Goal: Task Accomplishment & Management: Manage account settings

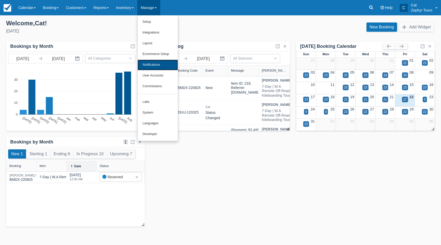
drag, startPoint x: 155, startPoint y: 61, endPoint x: 185, endPoint y: 71, distance: 30.8
click at [155, 61] on link "Notifications" at bounding box center [158, 64] width 40 height 11
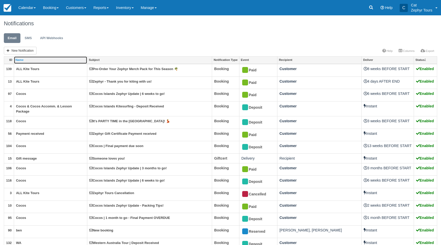
click at [49, 63] on link "Name" at bounding box center [50, 59] width 73 height 7
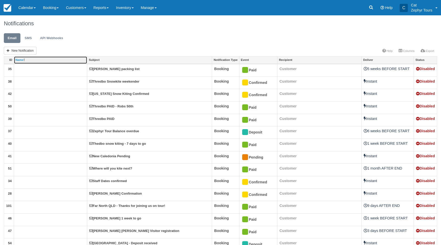
click at [40, 62] on link "Name" at bounding box center [50, 59] width 73 height 7
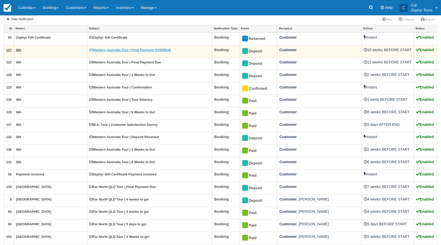
scroll to position [30, 0]
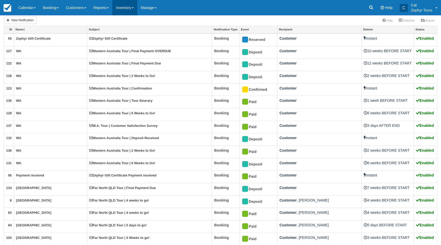
click at [135, 8] on link "Inventory" at bounding box center [124, 7] width 25 height 15
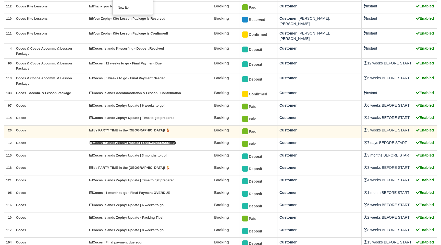
scroll to position [326, 0]
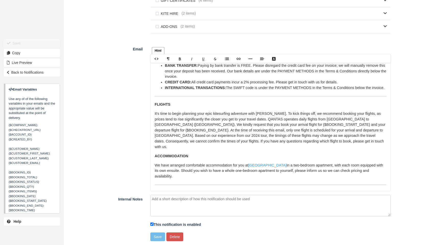
scroll to position [224, 0]
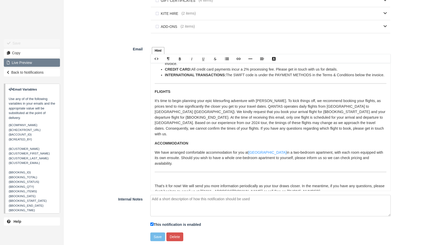
click at [23, 61] on button "Live Preview" at bounding box center [32, 62] width 56 height 8
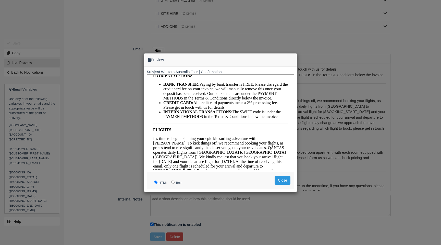
scroll to position [292, 0]
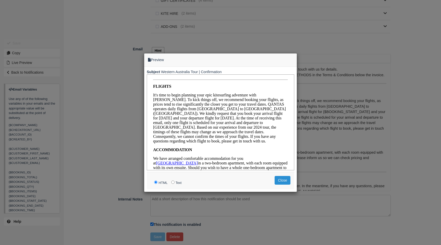
click at [283, 180] on button "Close" at bounding box center [283, 180] width 16 height 9
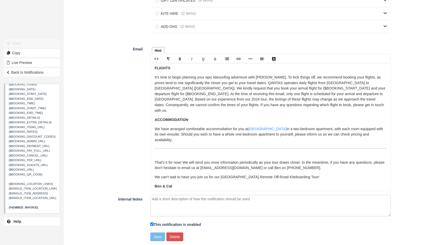
scroll to position [212, 0]
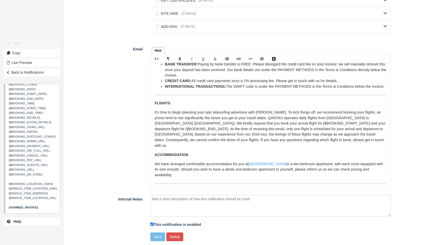
drag, startPoint x: 43, startPoint y: 113, endPoint x: 8, endPoint y: 114, distance: 35.7
click at [8, 114] on div "Email Variables Use any of of the following variables in your emails and the ap…" at bounding box center [32, 148] width 56 height 130
copy span "{$BOOKING_END_TIME}"
drag, startPoint x: 368, startPoint y: 125, endPoint x: 373, endPoint y: 125, distance: 5.1
click at [368, 125] on p "It's time to begin planning your epic kitesurfing adventure with Zephyr. To kic…" at bounding box center [271, 129] width 232 height 39
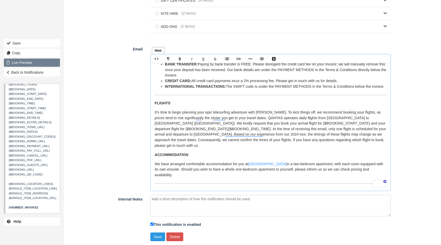
click at [26, 63] on button "Live Preview" at bounding box center [32, 62] width 56 height 8
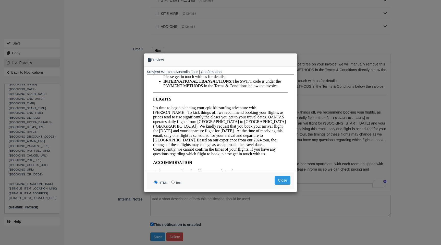
scroll to position [280, 0]
click at [286, 180] on button "Close" at bounding box center [283, 180] width 16 height 9
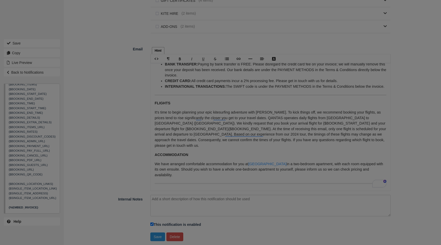
scroll to position [0, 0]
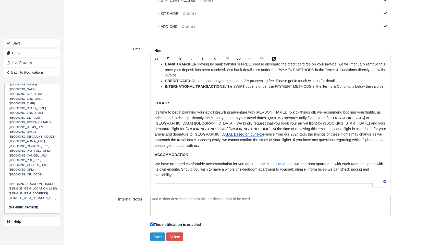
click at [160, 236] on button "Save" at bounding box center [157, 236] width 15 height 9
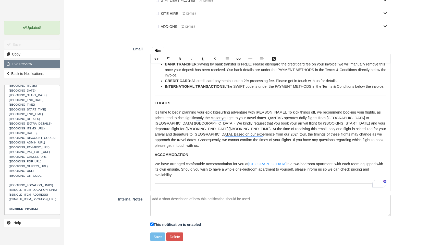
click at [26, 64] on button "Live Preview" at bounding box center [32, 64] width 56 height 8
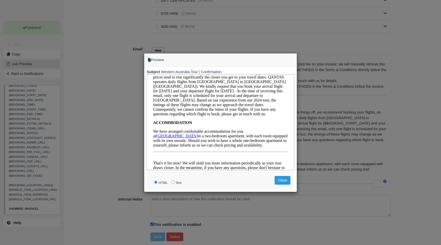
scroll to position [318, 0]
click at [281, 180] on button "Close" at bounding box center [283, 180] width 16 height 9
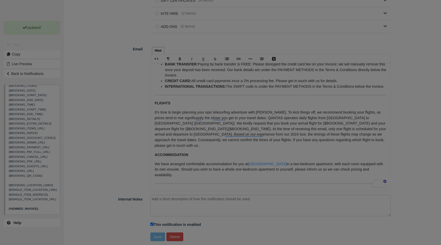
scroll to position [0, 0]
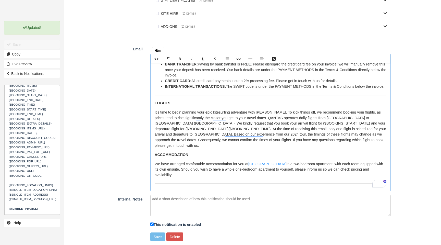
click at [194, 129] on p "It's time to begin planning your epic kitesurfing adventure with Zephyr. To kic…" at bounding box center [271, 129] width 232 height 39
drag, startPoint x: 193, startPoint y: 129, endPoint x: 153, endPoint y: 130, distance: 40.3
click at [153, 130] on div "Hi {$CUSTOMER_FIRST_NAME}, Welcome to our W.A. Offroad Signature Adventure Tour…" at bounding box center [271, 127] width 240 height 128
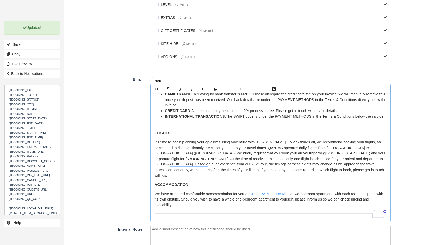
scroll to position [82, 0]
drag, startPoint x: 41, startPoint y: 144, endPoint x: 6, endPoint y: 144, distance: 34.2
click at [6, 144] on div "Email Variables Use any of of the following variables in your emails and the ap…" at bounding box center [32, 150] width 56 height 130
copy span "{$BOOKING_DETAILS}"
click at [369, 156] on p "It's time to begin planning your epic kitesurfing adventure with Zephyr. To kic…" at bounding box center [271, 158] width 232 height 39
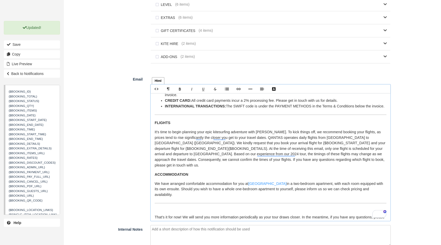
scroll to position [225, 0]
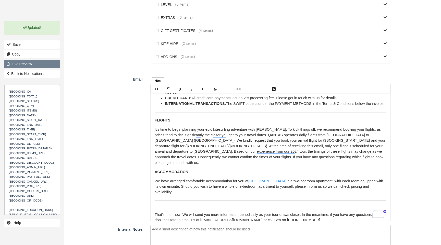
click at [20, 65] on button "Live Preview" at bounding box center [32, 64] width 56 height 8
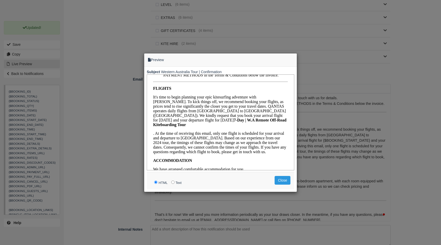
scroll to position [302, 0]
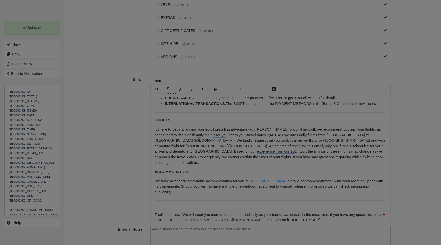
scroll to position [0, 0]
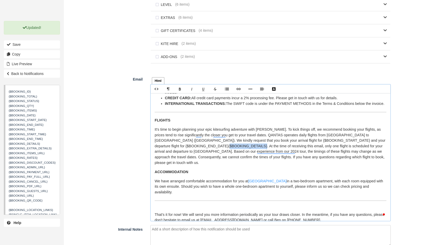
drag, startPoint x: 225, startPoint y: 148, endPoint x: 196, endPoint y: 148, distance: 29.6
click at [196, 148] on p "It's time to begin planning your epic kitesurfing adventure with Zephyr. To kic…" at bounding box center [271, 146] width 232 height 39
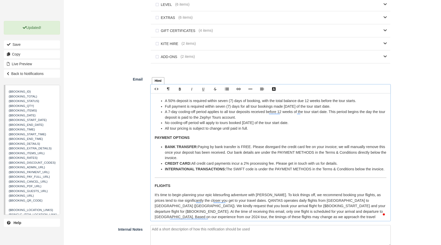
scroll to position [164, 0]
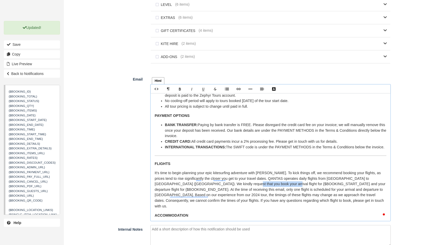
drag, startPoint x: 233, startPoint y: 186, endPoint x: 281, endPoint y: 186, distance: 47.7
click at [281, 186] on p "It's time to begin planning your epic kitesurfing adventure with Zephyr. To kic…" at bounding box center [271, 189] width 232 height 39
drag, startPoint x: 282, startPoint y: 186, endPoint x: 323, endPoint y: 186, distance: 41.1
click at [320, 185] on p "It's time to begin planning your epic kitesurfing adventure with Zephyr. To kic…" at bounding box center [271, 189] width 232 height 39
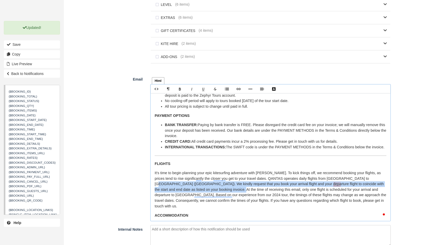
drag, startPoint x: 374, startPoint y: 180, endPoint x: 168, endPoint y: 192, distance: 205.6
click at [168, 192] on p "It's time to begin planning your epic kitesurfing adventure with Zephyr. To kic…" at bounding box center [271, 189] width 232 height 39
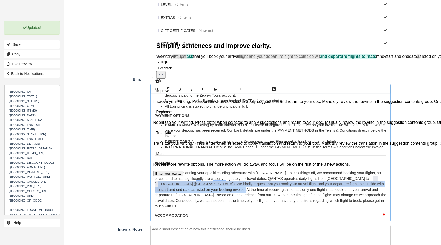
click at [169, 65] on button "Accept" at bounding box center [163, 62] width 14 height 6
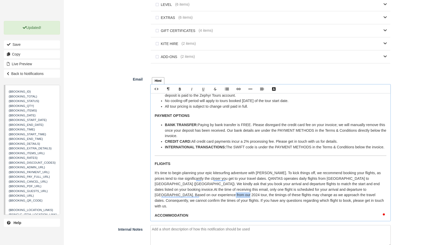
drag, startPoint x: 380, startPoint y: 191, endPoint x: 365, endPoint y: 192, distance: 15.1
click at [365, 192] on p "It's time to begin planning your epic kitesurfing adventure with Zephyr. To kic…" at bounding box center [271, 189] width 232 height 39
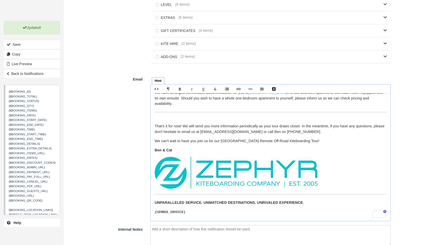
scroll to position [75, 0]
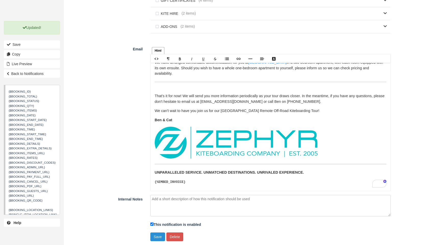
click at [160, 237] on button "Save" at bounding box center [157, 236] width 15 height 9
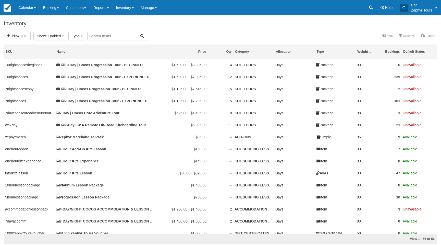
select select
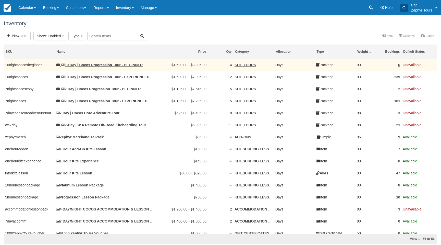
scroll to position [0, 0]
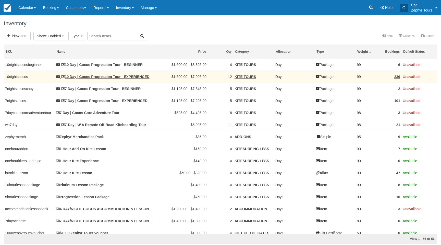
select select
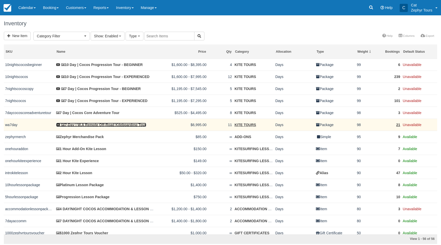
click at [101, 126] on link "7-Day | W.A Remote Off-Road Kiteboarding Tour" at bounding box center [101, 125] width 90 height 4
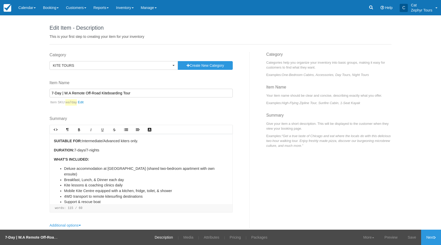
scroll to position [46, 0]
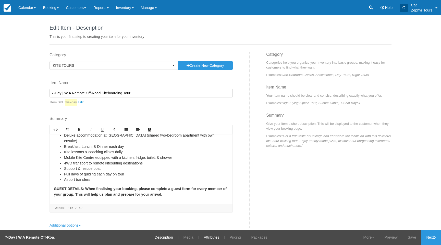
select select
click at [208, 238] on link "Attributes" at bounding box center [211, 236] width 23 height 15
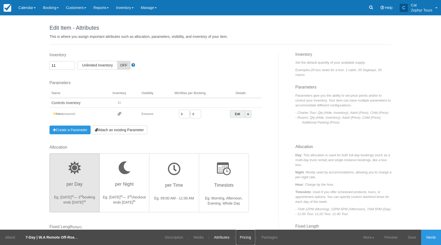
click at [247, 238] on link "Pricing" at bounding box center [245, 236] width 19 height 15
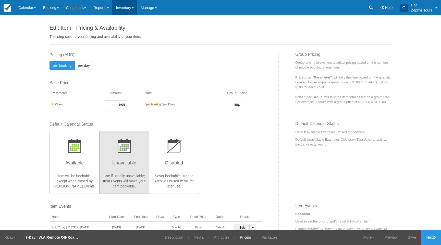
click at [131, 8] on link "Inventory" at bounding box center [124, 7] width 25 height 15
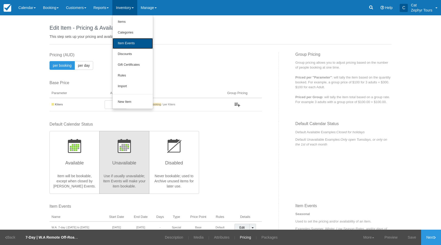
click at [133, 43] on link "Item Events" at bounding box center [133, 43] width 40 height 11
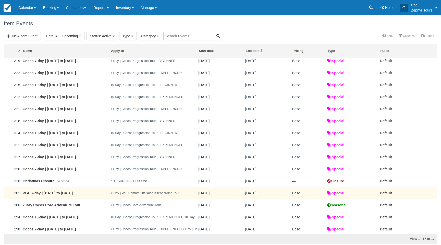
scroll to position [33, 0]
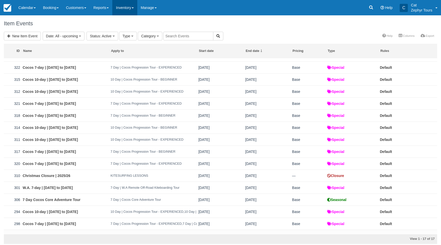
click at [137, 10] on link "Inventory" at bounding box center [124, 7] width 25 height 15
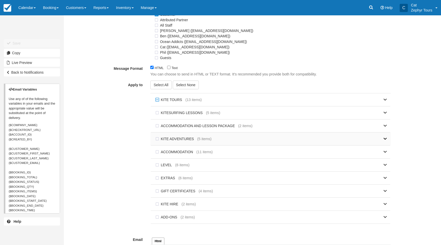
scroll to position [171, 0]
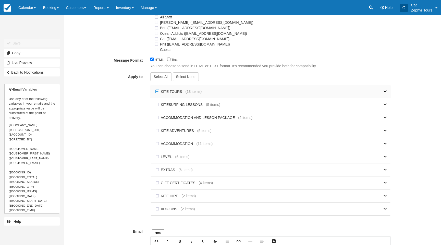
click at [384, 92] on icon at bounding box center [385, 92] width 3 height 4
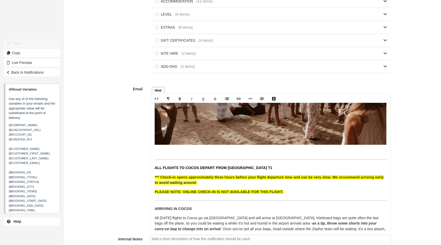
scroll to position [359, 0]
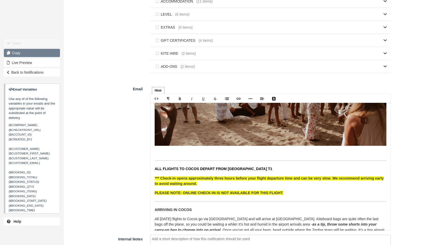
click at [31, 52] on link "Copy" at bounding box center [32, 53] width 56 height 8
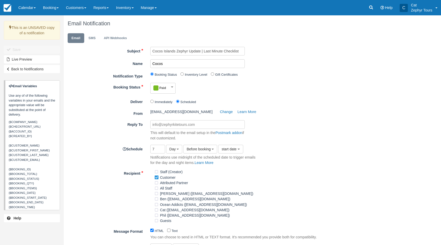
click at [173, 64] on input "Cocos" at bounding box center [197, 63] width 94 height 9
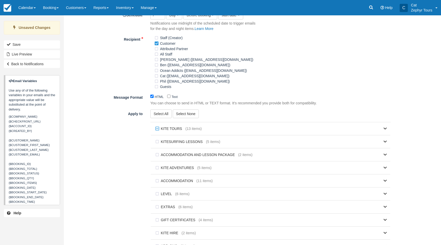
scroll to position [142, 0]
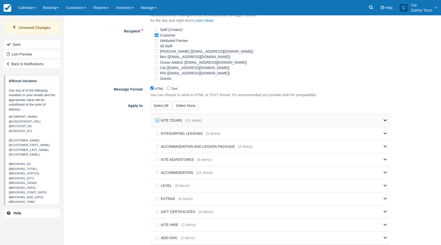
type input "Cocos Core Tour"
click at [378, 122] on link at bounding box center [294, 120] width 185 height 13
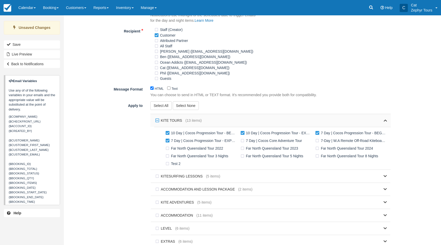
click at [158, 122] on label "KITE TOURS" at bounding box center [169, 120] width 31 height 8
checkbox input "false"
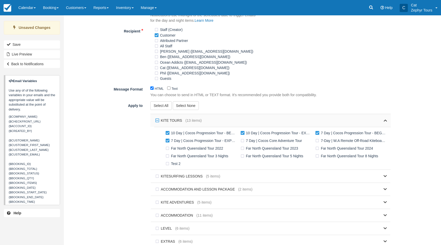
checkbox input "false"
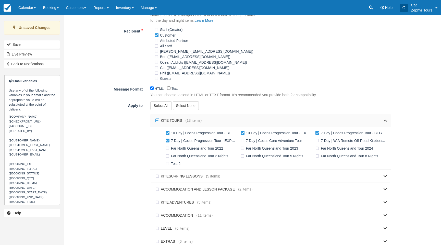
checkbox input "false"
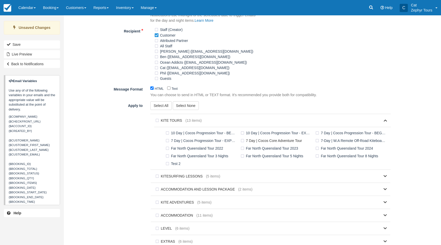
click at [243, 142] on label "7 Day | Cocos Core Adventure Tour" at bounding box center [272, 141] width 66 height 8
checkbox input "true"
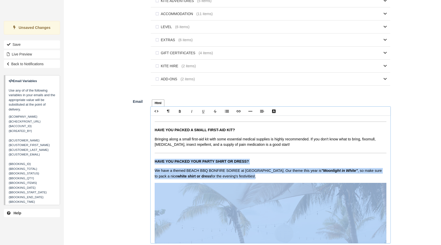
scroll to position [179, 0]
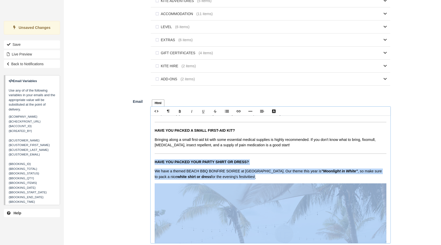
drag, startPoint x: 154, startPoint y: 163, endPoint x: 246, endPoint y: 189, distance: 95.3
click at [246, 189] on div "Hi {$CUSTOMER_NAME} Just one week to go until you are in paradise! Below is a l…" at bounding box center [271, 179] width 240 height 128
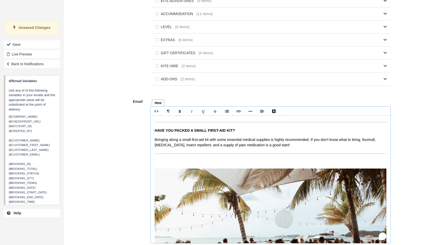
click at [252, 190] on img "To enrich screen reader interactions, please activate Accessibility in Grammarl…" at bounding box center [271, 245] width 232 height 154
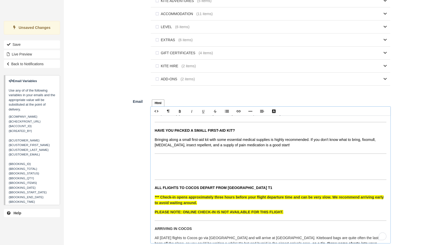
click at [185, 173] on p "﻿" at bounding box center [271, 171] width 232 height 6
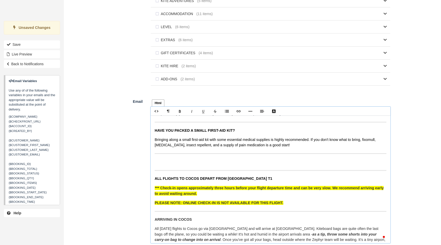
click at [359, 172] on figure "To enrich screen reader interactions, please activate Accessibility in Grammarl…" at bounding box center [271, 170] width 232 height 4
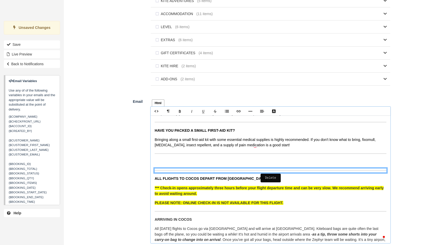
click at [359, 171] on hr "To enrich screen reader interactions, please activate Accessibility in Grammarl…" at bounding box center [271, 170] width 232 height 1
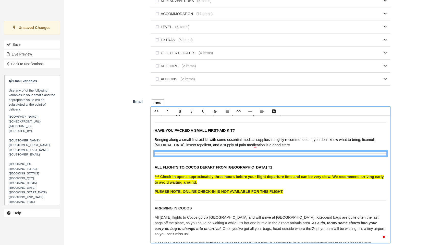
click at [325, 166] on p "﻿ ﻿ ALL FLIGHTS TO COCOS DEPART FROM PERTH INTERNATIONAL TERMINAL T1" at bounding box center [271, 164] width 232 height 11
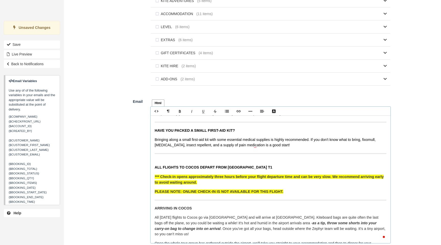
click at [161, 163] on p "﻿ ﻿ ALL FLIGHTS TO COCOS DEPART FROM PERTH INTERNATIONAL TERMINAL T1" at bounding box center [271, 164] width 232 height 11
click at [154, 169] on div "Hi {$CUSTOMER_NAME} Just one week to go until you are in paradise! Below is a l…" at bounding box center [271, 179] width 240 height 128
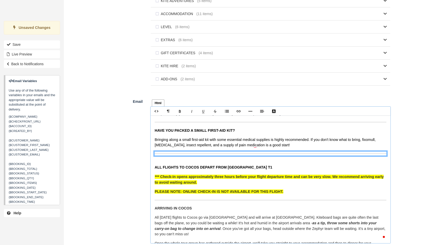
click at [155, 165] on p "﻿ ﻿ ALL FLIGHTS TO COCOS DEPART FROM PERTH INTERNATIONAL TERMINAL T1" at bounding box center [271, 164] width 232 height 11
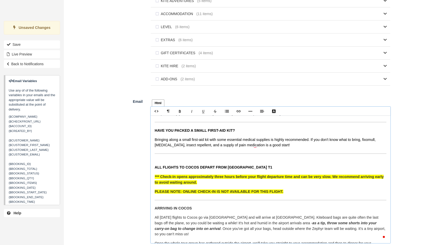
click at [165, 159] on div "Hi {$CUSTOMER_NAME} Just one week to go until you are in paradise! Below is a l…" at bounding box center [271, 179] width 240 height 128
click at [156, 168] on span "﻿ ALL FLIGHTS TO COCOS DEPART FROM PERTH INTERNATIONAL TERMINAL T1" at bounding box center [214, 167] width 118 height 4
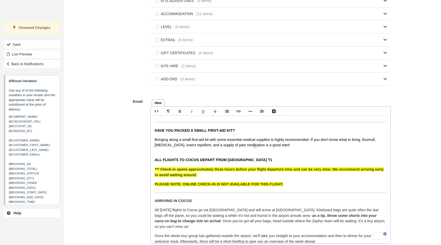
click at [174, 149] on div "Hi {$CUSTOMER_NAME} Just one week to go until you are in paradise! Below is a l…" at bounding box center [271, 179] width 240 height 128
click at [165, 153] on p "﻿ ﻿ ﻿ ALL FLIGHTS TO COCOS DEPART FROM PERTH INTERNATIONAL TERMINAL T1" at bounding box center [271, 156] width 232 height 11
click at [288, 146] on p "Bringing along a small first-aid kit with some essential medical supplies is hi…" at bounding box center [271, 142] width 232 height 11
click at [156, 160] on span "﻿ ALL FLIGHTS TO COCOS DEPART FROM PERTH INTERNATIONAL TERMINAL T1" at bounding box center [214, 160] width 118 height 4
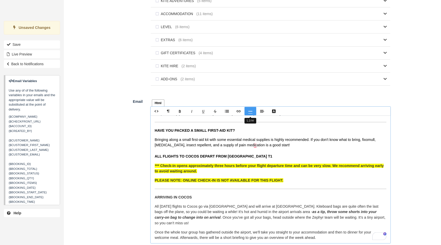
click at [250, 112] on icon "Line" at bounding box center [250, 111] width 4 height 4
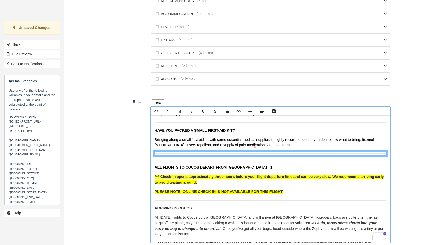
drag, startPoint x: 157, startPoint y: 163, endPoint x: 152, endPoint y: 164, distance: 4.5
click at [157, 163] on p "Bringing along a small first-aid kit with some essential medical supplies is hi…" at bounding box center [271, 153] width 232 height 33
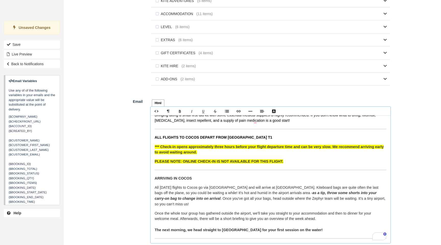
scroll to position [209, 0]
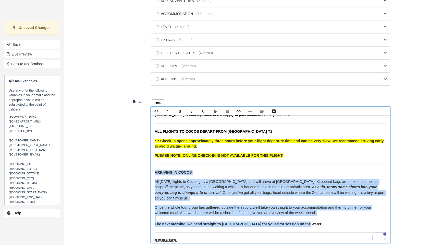
drag, startPoint x: 229, startPoint y: 211, endPoint x: 152, endPoint y: 175, distance: 85.1
click at [152, 175] on div "Html Text Rich text editor Hi {$CUSTOMER_NAME} Just one week to go until you ar…" at bounding box center [271, 170] width 248 height 146
click at [227, 179] on div "Hi {$CUSTOMER_NAME} Just one week to go until you are in paradise! Below is a l…" at bounding box center [271, 179] width 240 height 128
drag, startPoint x: 307, startPoint y: 219, endPoint x: 154, endPoint y: 182, distance: 157.5
click at [154, 182] on div "Hi {$CUSTOMER_NAME} Just one week to go until you are in paradise! Below is a l…" at bounding box center [271, 179] width 240 height 128
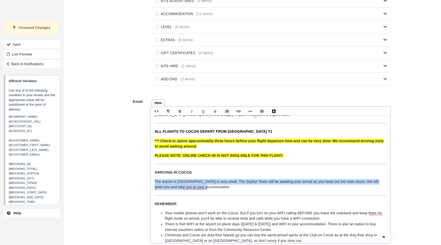
drag, startPoint x: 211, startPoint y: 190, endPoint x: 152, endPoint y: 184, distance: 59.5
click at [155, 184] on p "The airport in Cocos is very small. The Zephyr Team will be awaiting your arriv…" at bounding box center [271, 184] width 232 height 11
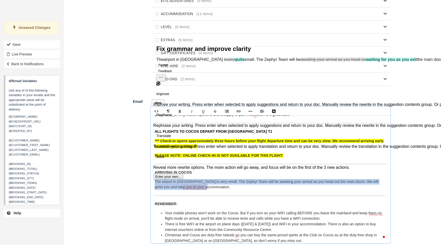
click at [175, 119] on button "Rephrase" at bounding box center [164, 115] width 22 height 8
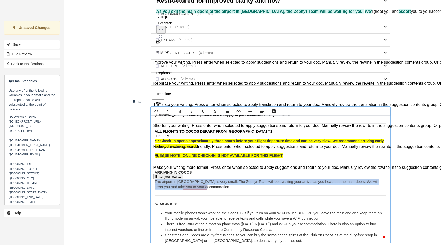
click at [168, 20] on button "Accept" at bounding box center [163, 17] width 14 height 6
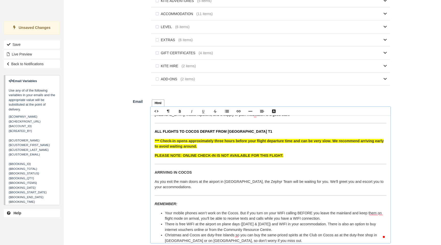
click at [343, 183] on p "As you exit the main doors at the airport in Cocos, the Zephyr Team will be wai…" at bounding box center [271, 184] width 232 height 11
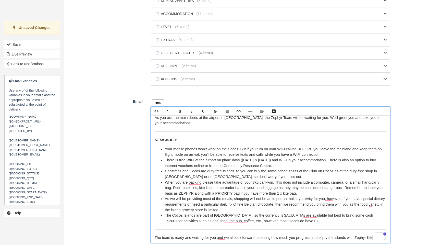
scroll to position [280, 0]
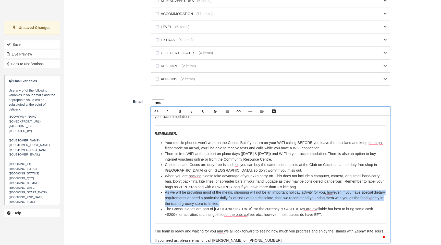
drag, startPoint x: 184, startPoint y: 202, endPoint x: 162, endPoint y: 194, distance: 22.6
click at [165, 194] on li "As we will be providing most of the meals, shopping will not be an important ho…" at bounding box center [276, 197] width 222 height 17
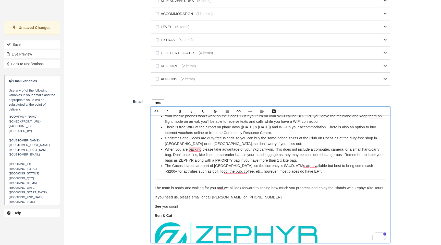
scroll to position [314, 0]
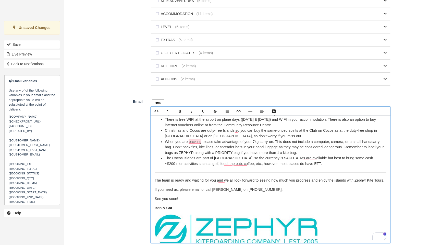
click at [166, 183] on p "The team is ready and waiting for you and we all look forward to seeing how muc…" at bounding box center [271, 180] width 232 height 6
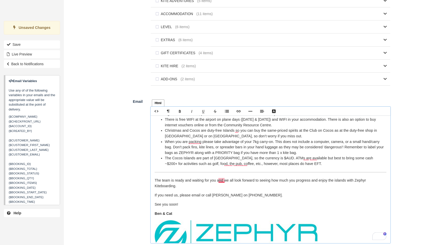
click at [221, 180] on p "The team is ready and waiting for you and we all look forward to seeing how muc…" at bounding box center [271, 182] width 232 height 11
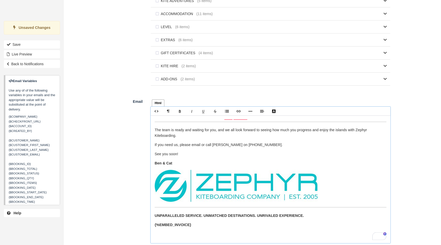
scroll to position [364, 0]
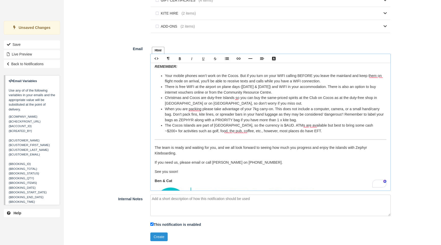
click at [160, 235] on button "Create" at bounding box center [158, 236] width 17 height 9
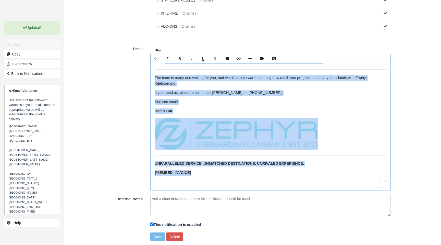
scroll to position [373, 0]
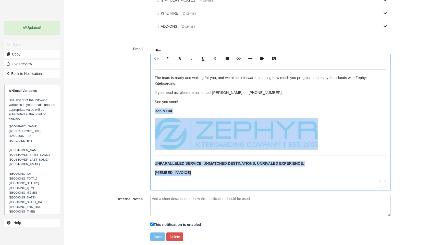
drag, startPoint x: 191, startPoint y: 176, endPoint x: 154, endPoint y: 113, distance: 73.7
click at [154, 113] on div "Hi {$CUSTOMER_NAME} Just one week to go until you are in paradise! Below is a l…" at bounding box center [271, 127] width 240 height 128
copy div "Ben & Cat UNPARALLELED SERVICE. UNMATCHED DESTINATIONS. UNRIVALED EXPERIENCE. {…"
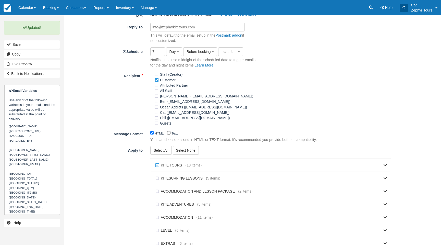
scroll to position [1, 0]
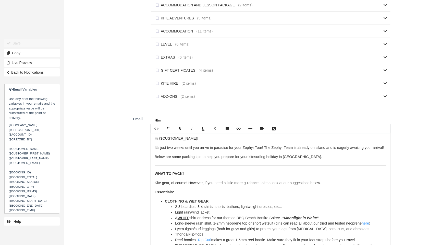
scroll to position [295, 0]
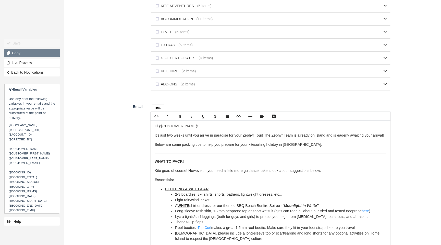
click at [28, 53] on link "Copy" at bounding box center [32, 53] width 56 height 8
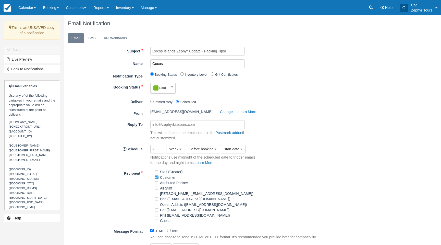
click at [178, 65] on input "Cocos" at bounding box center [197, 63] width 94 height 9
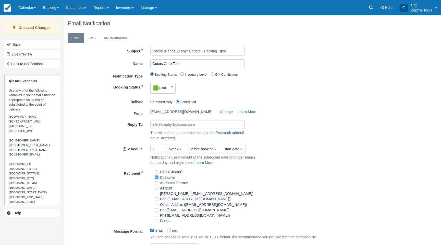
type input "Cocos Core Tour"
click at [299, 156] on div "Schedule 2 Week Hour Day Week Month Before booking After booking Before booking…" at bounding box center [229, 154] width 331 height 21
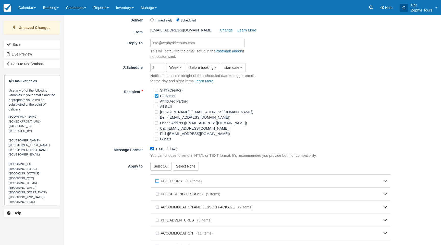
scroll to position [83, 0]
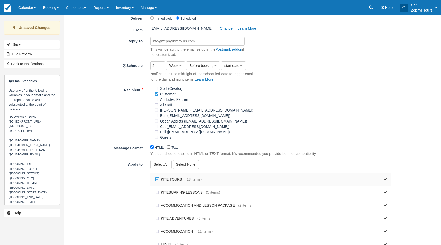
click at [158, 181] on label "KITE TOURS" at bounding box center [169, 179] width 31 height 8
checkbox input "false"
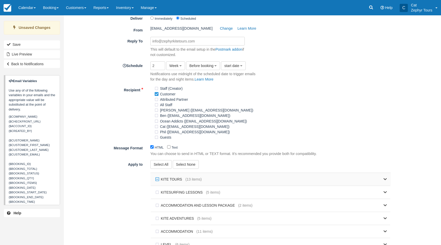
checkbox input "false"
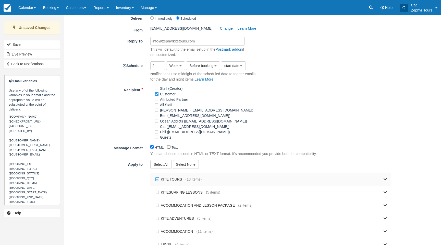
checkbox input "false"
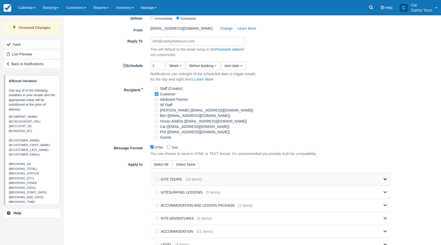
drag, startPoint x: 343, startPoint y: 178, endPoint x: 324, endPoint y: 184, distance: 19.1
click at [343, 178] on link at bounding box center [294, 179] width 185 height 13
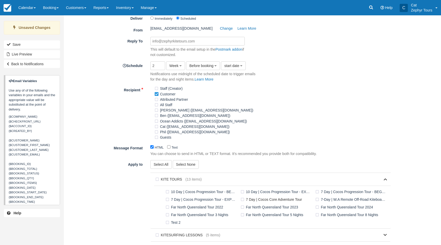
click at [244, 200] on label "7 Day | Cocos Core Adventure Tour" at bounding box center [272, 199] width 66 height 8
checkbox input "true"
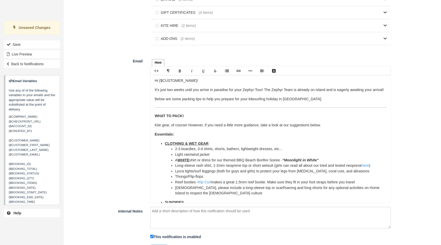
scroll to position [384, 0]
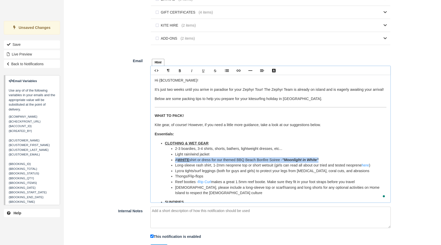
drag, startPoint x: 323, startPoint y: 166, endPoint x: 162, endPoint y: 167, distance: 161.1
click at [162, 167] on ul "CLOTHING & WET GEAR 2-3 boardies, 3-4 shirts, shorts, bathers, lightweight dres…" at bounding box center [271, 167] width 232 height 55
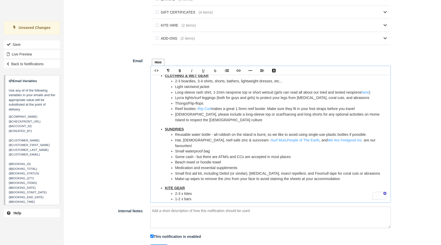
scroll to position [79, 0]
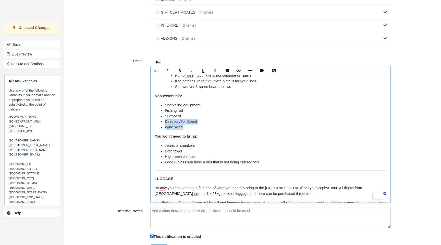
drag, startPoint x: 186, startPoint y: 130, endPoint x: 160, endPoint y: 124, distance: 26.3
click at [160, 124] on ul "Snorkeling equipment Fishing rod Surfboard Direction/Foil Board Wind Wing" at bounding box center [271, 116] width 232 height 28
click at [248, 122] on li "Direction/Foil Board" at bounding box center [276, 122] width 222 height 6
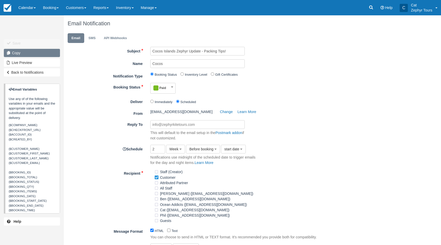
click at [15, 52] on link "Copy" at bounding box center [32, 53] width 56 height 8
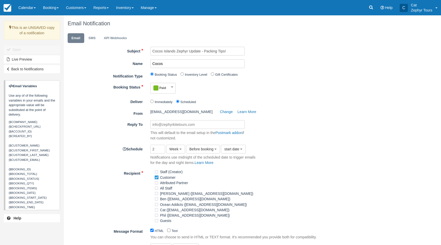
click at [169, 63] on input "Cocos" at bounding box center [197, 63] width 94 height 9
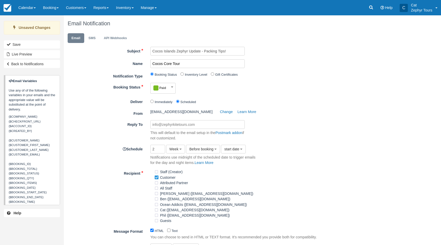
type input "Cocos Core Tour"
click at [286, 90] on div "Booking Status Paid Pending Reserved Confirmed Deposit Paid Cancelled Void Pre-…" at bounding box center [229, 88] width 331 height 11
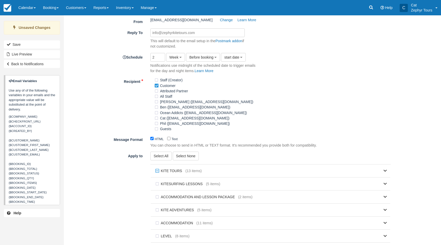
scroll to position [93, 0]
drag, startPoint x: 385, startPoint y: 170, endPoint x: 267, endPoint y: 171, distance: 118.5
click at [385, 170] on icon at bounding box center [385, 170] width 3 height 4
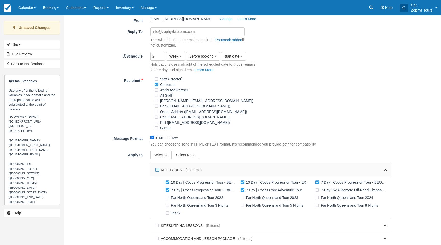
click at [156, 170] on label "KITE TOURS" at bounding box center [169, 170] width 31 height 8
checkbox input "false"
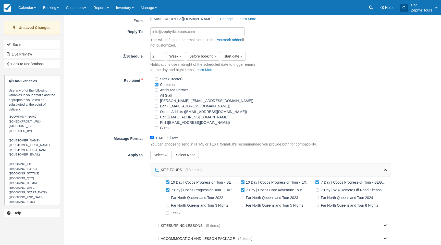
checkbox input "false"
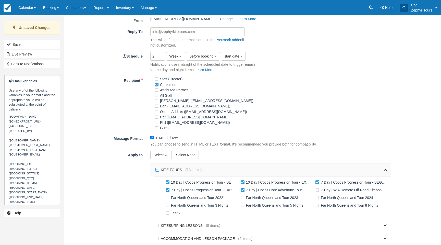
checkbox input "false"
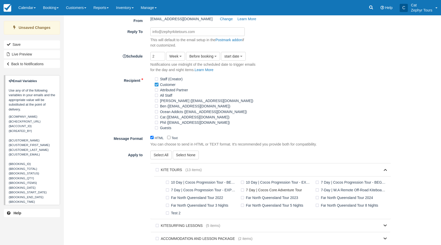
click at [243, 190] on label "7 Day | Cocos Core Adventure Tour" at bounding box center [272, 190] width 66 height 8
checkbox input "true"
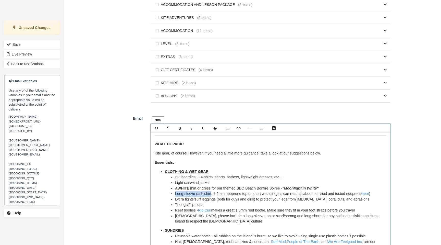
scroll to position [29, 0]
drag, startPoint x: 322, startPoint y: 196, endPoint x: 165, endPoint y: 192, distance: 157.0
click at [165, 192] on ul "2-3 boardies, 3-4 shirts, shorts, bathers, lightweight dresses, etc... Light ra…" at bounding box center [276, 199] width 222 height 50
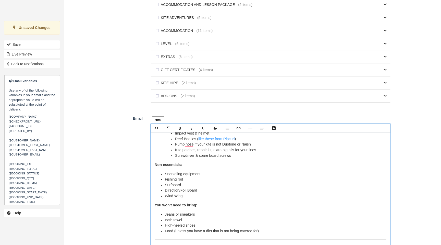
scroll to position [246, 0]
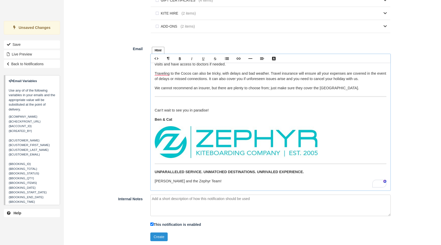
click at [159, 234] on button "Create" at bounding box center [158, 236] width 17 height 9
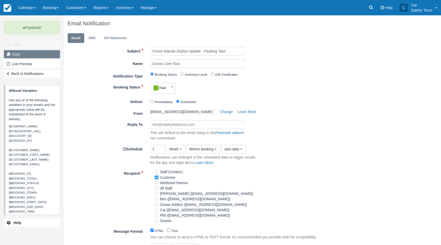
click at [19, 54] on link "Copy" at bounding box center [32, 54] width 56 height 8
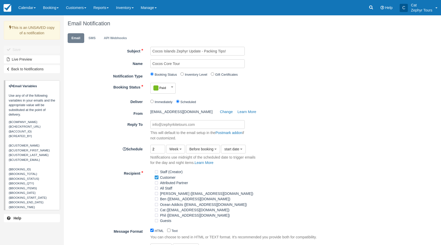
drag, startPoint x: 155, startPoint y: 149, endPoint x: 148, endPoint y: 149, distance: 6.9
click at [148, 149] on div "2 Week Hour Day Week Month Before booking After booking Before booking start da…" at bounding box center [204, 154] width 115 height 21
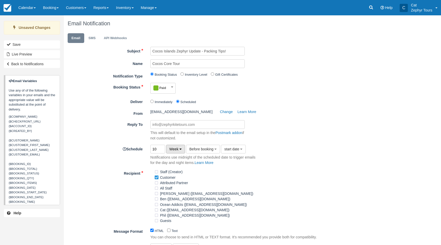
type input "10"
click at [179, 150] on icon "button" at bounding box center [180, 149] width 2 height 4
click at [178, 167] on link "Day" at bounding box center [186, 165] width 40 height 7
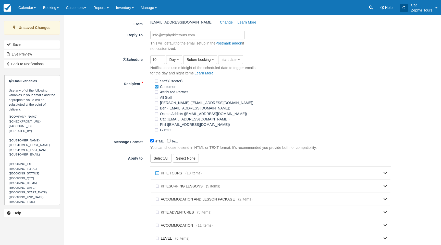
scroll to position [116, 0]
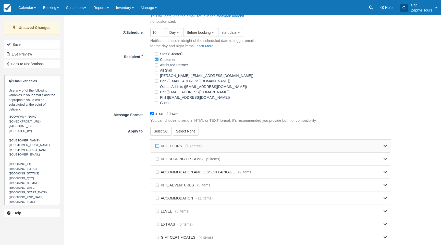
click at [385, 148] on icon at bounding box center [385, 146] width 3 height 4
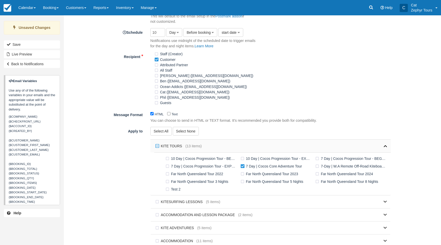
click at [386, 147] on icon at bounding box center [385, 146] width 3 height 4
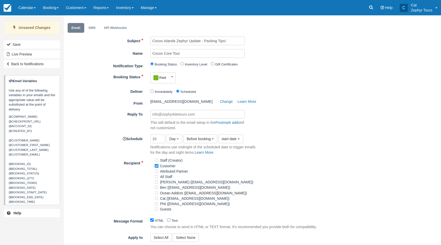
scroll to position [0, 0]
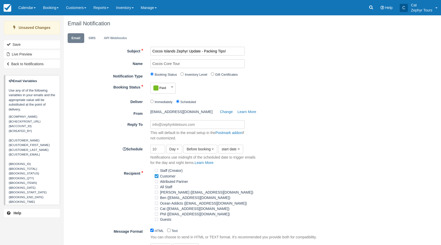
drag, startPoint x: 228, startPoint y: 52, endPoint x: 148, endPoint y: 48, distance: 80.8
click at [148, 49] on div "Cocos Islands Zephyr Update - Packing Tips!" at bounding box center [198, 51] width 102 height 9
click at [152, 51] on input "Cocos Food Inclusions and Options" at bounding box center [197, 51] width 94 height 9
click at [168, 51] on input "Zephyr | Cocos Food Inclusions and Options" at bounding box center [197, 51] width 94 height 9
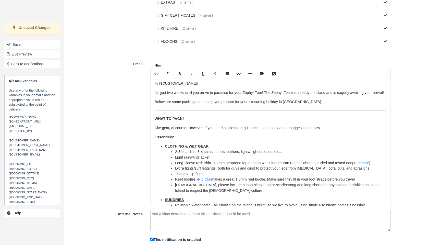
scroll to position [338, 0]
type input "Zephyr | Core Tour Food Inclusions and Options"
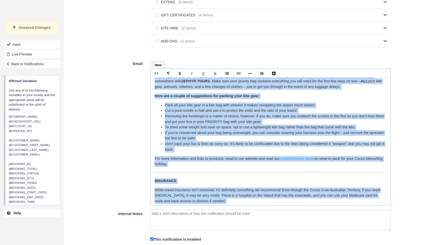
scroll to position [475, 0]
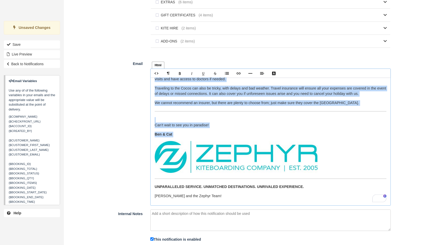
drag, startPoint x: 155, startPoint y: 94, endPoint x: 371, endPoint y: 105, distance: 217.0
click at [371, 105] on div "Hi {$CUSTOMER_NAME}! It’s just two weeks until you arrive in paradise for your …" at bounding box center [271, 141] width 240 height 128
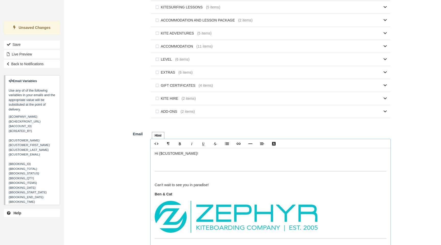
scroll to position [262, 0]
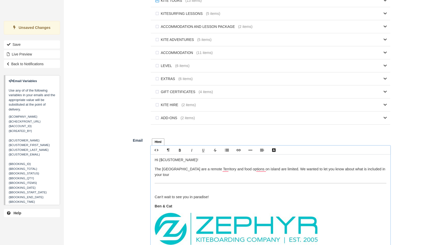
click at [157, 171] on p "The [GEOGRAPHIC_DATA] are a remote Territory and food options on island are lim…" at bounding box center [271, 171] width 232 height 11
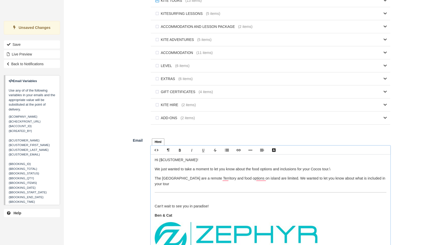
click at [245, 180] on p "﻿ ﻿ The [GEOGRAPHIC_DATA] are a remote Territory and food options on island are…" at bounding box center [271, 180] width 232 height 11
drag, startPoint x: 290, startPoint y: 180, endPoint x: 292, endPoint y: 182, distance: 3.4
click at [292, 182] on p "﻿ ﻿ The [GEOGRAPHIC_DATA] are a remote Territory and food supplies on island ar…" at bounding box center [271, 180] width 232 height 11
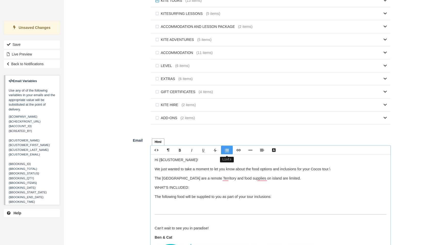
click at [226, 152] on icon "Lists" at bounding box center [227, 150] width 4 height 4
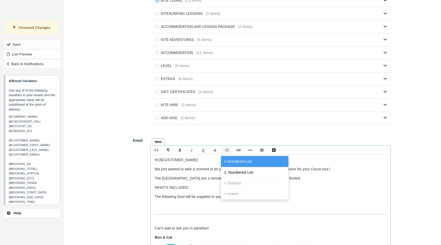
click at [231, 159] on span "• Unordered List" at bounding box center [238, 161] width 30 height 5
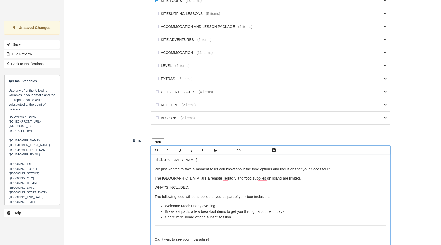
click at [196, 219] on li "﻿Charcuterie board after a sunset session" at bounding box center [276, 217] width 222 height 6
click at [268, 219] on li "﻿Charcuterie board with beer and wine after a sunset session" at bounding box center [276, 217] width 222 height 6
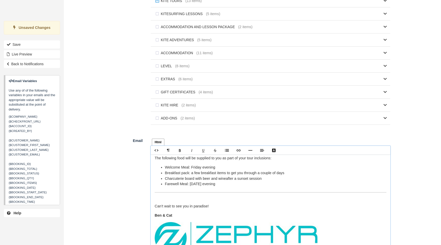
scroll to position [0, 0]
drag, startPoint x: 209, startPoint y: 183, endPoint x: 166, endPoint y: 169, distance: 45.4
click at [166, 169] on ul "﻿ ﻿Welcome Meal: [DATE] evening ﻿Breakfast pack: a few breakfast items to get y…" at bounding box center [271, 176] width 232 height 22
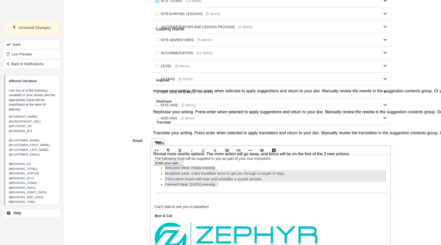
click at [148, 137] on button "See rewrite suggestions" at bounding box center [146, 126] width 4 height 21
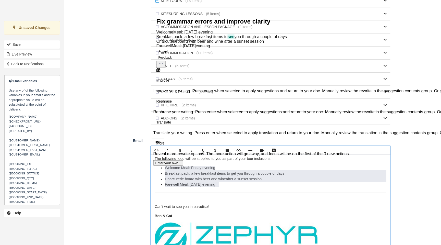
click at [167, 54] on button "Accept" at bounding box center [163, 51] width 14 height 6
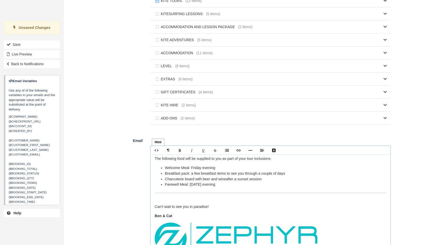
click at [224, 186] on li "Farewell Meal: [DATE] evening" at bounding box center [276, 185] width 222 height 6
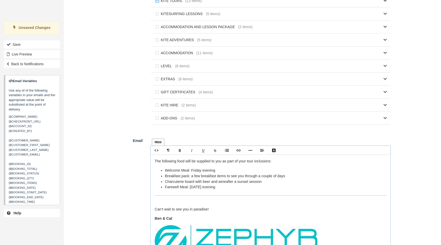
scroll to position [36, 0]
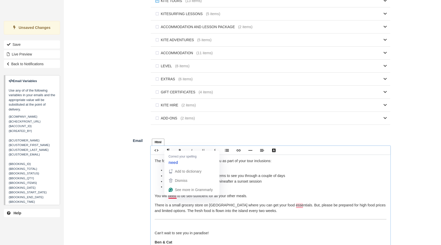
click at [171, 197] on p "﻿You will beed to be self-sufficient for all your other meals." at bounding box center [271, 196] width 232 height 6
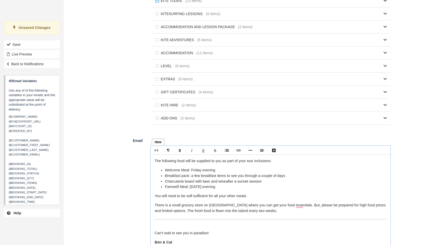
click at [279, 211] on p "There is a small grocery store on [GEOGRAPHIC_DATA] where you can get your food…" at bounding box center [271, 207] width 232 height 11
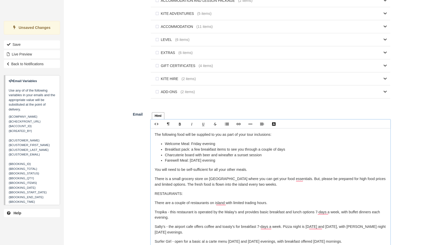
scroll to position [297, 0]
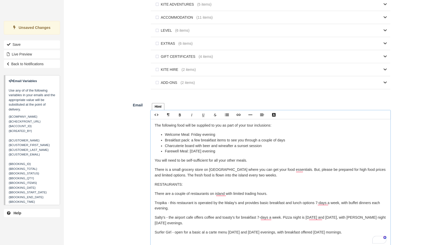
click at [162, 204] on p "Tropika - this restaurant is operated by the Malay's and provides basic breakfa…" at bounding box center [271, 205] width 232 height 11
drag, startPoint x: 165, startPoint y: 219, endPoint x: 153, endPoint y: 218, distance: 12.0
click at [153, 218] on div "Hi {$CUSTOMER_NAME}! We just wanted to take a moment to let you know about the …" at bounding box center [271, 183] width 240 height 128
drag, startPoint x: 172, startPoint y: 233, endPoint x: 155, endPoint y: 232, distance: 17.6
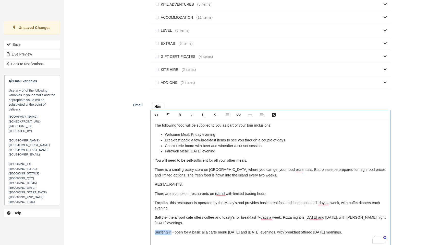
click at [155, 232] on p "Surfer Girl - open for a basic al a carte menu [DATE] and [DATE] evenings, with…" at bounding box center [271, 232] width 232 height 6
drag, startPoint x: 356, startPoint y: 233, endPoint x: 155, endPoint y: 192, distance: 205.4
click at [155, 192] on div "Hi {$CUSTOMER_NAME}! We just wanted to take a moment to let you know about the …" at bounding box center [271, 183] width 240 height 128
click at [148, 126] on button "See rewrite suggestions" at bounding box center [146, 104] width 4 height 43
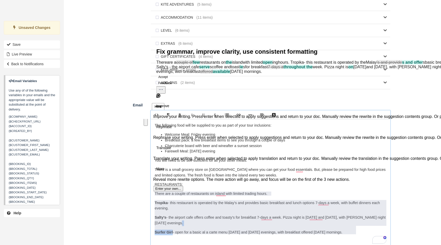
click at [170, 80] on button "Accept" at bounding box center [163, 77] width 14 height 6
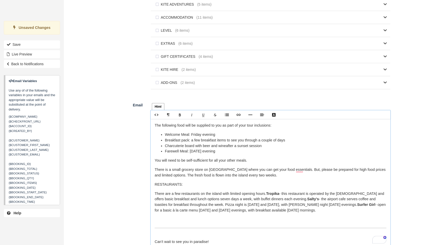
click at [272, 195] on strong "Tropika" at bounding box center [272, 193] width 13 height 4
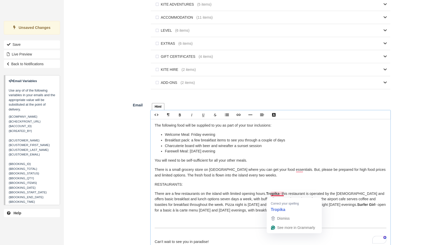
click at [269, 195] on strong "T" at bounding box center [267, 193] width 2 height 4
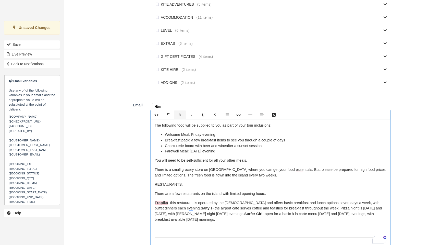
click at [201, 209] on strong "Salty's" at bounding box center [207, 208] width 12 height 4
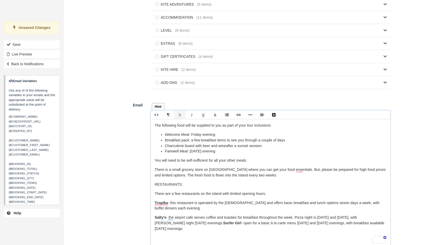
click at [223, 224] on strong "Surfer Girl" at bounding box center [232, 223] width 18 height 4
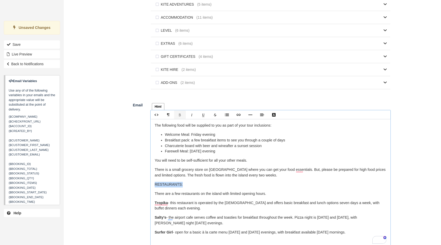
drag, startPoint x: 158, startPoint y: 184, endPoint x: 149, endPoint y: 184, distance: 9.5
click at [149, 184] on div "Html Text Rich text editor Hi {$CUSTOMER_NAME}! We just wanted to take a moment…" at bounding box center [271, 174] width 248 height 146
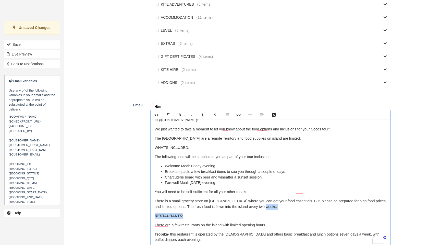
scroll to position [0, 0]
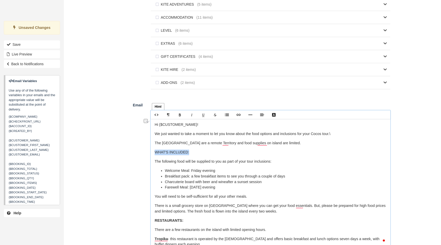
drag, startPoint x: 178, startPoint y: 153, endPoint x: 155, endPoint y: 154, distance: 23.5
click at [155, 154] on p "﻿WHAT'S INCLUDED:" at bounding box center [271, 152] width 232 height 6
click at [340, 132] on p "We just wanted to take a moment to let you know about the food options and incl…" at bounding box center [271, 134] width 232 height 6
click at [339, 135] on p "We just wanted to take a moment to let you know about the food options and incl…" at bounding box center [271, 134] width 232 height 6
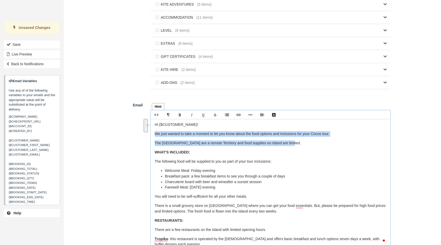
drag, startPoint x: 217, startPoint y: 142, endPoint x: 152, endPoint y: 136, distance: 65.1
click at [152, 136] on div "Html Text Rich text editor Hi {$CUSTOMER_NAME}! We just wanted to take a moment…" at bounding box center [271, 174] width 248 height 146
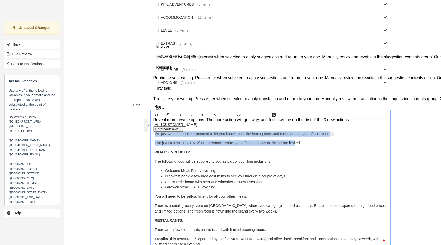
click at [148, 132] on button "See rewrite suggestions" at bounding box center [146, 125] width 4 height 13
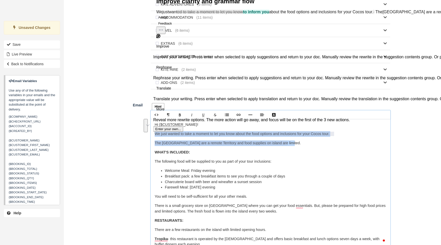
click at [168, 20] on button "Accept" at bounding box center [163, 17] width 14 height 6
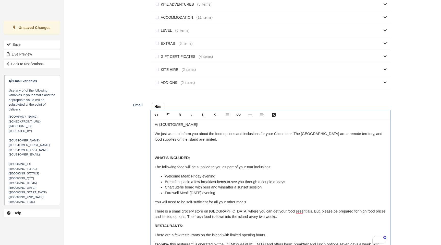
click at [162, 151] on p "To enrich screen reader interactions, please activate Accessibility in Grammarl…" at bounding box center [271, 149] width 232 height 6
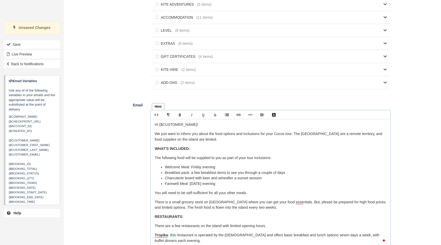
click at [186, 150] on strong "﻿WHAT'S INCLUDED:" at bounding box center [172, 148] width 35 height 4
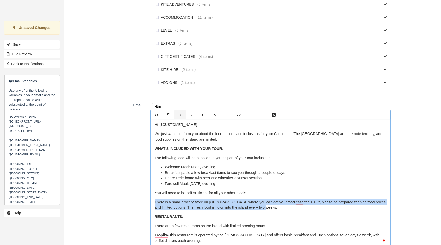
drag, startPoint x: 255, startPoint y: 208, endPoint x: 148, endPoint y: 205, distance: 106.7
click at [148, 205] on div "Html Text Rich text editor Hi {$CUSTOMER_NAME}! We just want to inform you abou…" at bounding box center [271, 174] width 248 height 146
click at [148, 128] on button "See rewrite suggestions" at bounding box center [146, 124] width 4 height 10
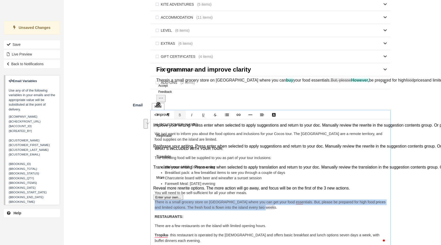
click at [168, 89] on button "Accept" at bounding box center [163, 85] width 14 height 6
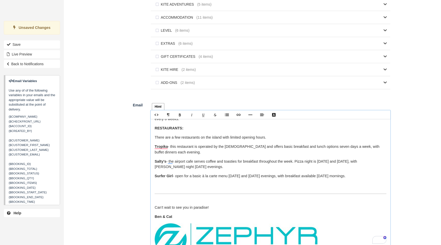
scroll to position [78, 0]
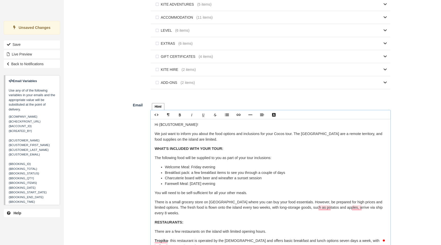
click at [155, 144] on div "Hi {$CUSTOMER_NAME}! We just want to inform you about the food options and incl…" at bounding box center [271, 183] width 240 height 128
click at [250, 117] on icon "Line" at bounding box center [250, 115] width 4 height 4
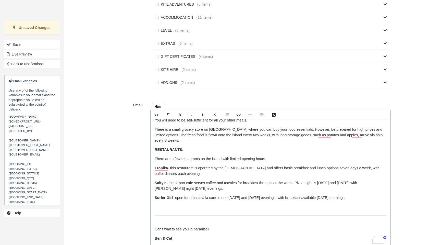
click at [155, 151] on strong "RESTAURANTS:" at bounding box center [169, 149] width 29 height 4
click at [249, 114] on link "Line" at bounding box center [251, 114] width 12 height 8
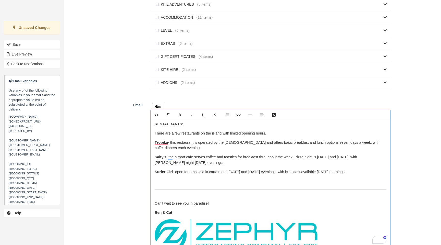
click at [165, 183] on p "﻿ ﻿ ﻿ ﻿" at bounding box center [271, 181] width 232 height 6
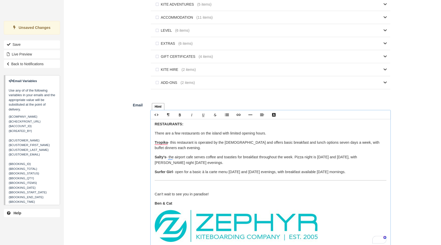
click at [335, 184] on div "Hi {$CUSTOMER_NAME}! We just want to inform you about the food options and incl…" at bounding box center [271, 183] width 240 height 128
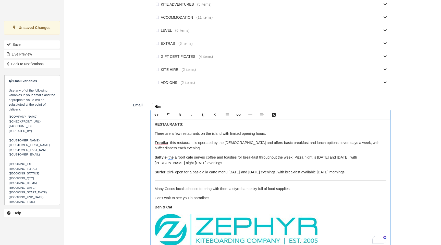
click at [229, 191] on p "Many Cocos locals choose to bring with them a styrofoam esky full of food suppl…" at bounding box center [271, 189] width 232 height 6
click at [330, 189] on p "Many Cocos locals choose to bring with them on the plane a styrofoam esky full …" at bounding box center [271, 189] width 232 height 6
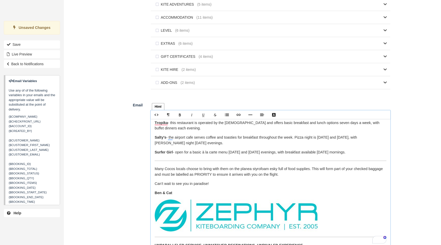
scroll to position [136, 0]
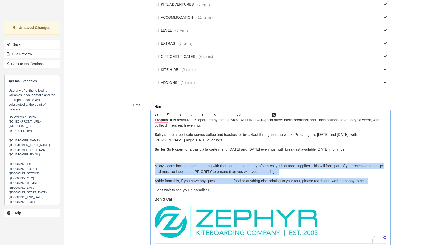
drag, startPoint x: 377, startPoint y: 183, endPoint x: 153, endPoint y: 165, distance: 224.8
click at [153, 165] on div "Hi {$CUSTOMER_NAME}! We just want to inform you about the food options and incl…" at bounding box center [271, 183] width 240 height 128
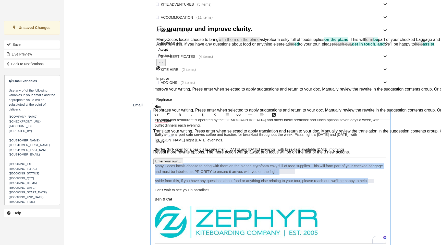
click at [172, 102] on span "Rephrase" at bounding box center [164, 99] width 16 height 5
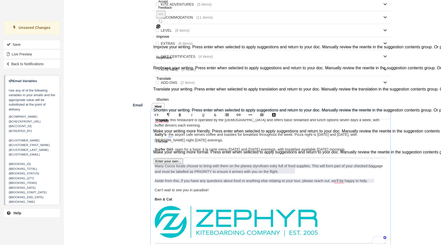
click at [164, 29] on div "Accept Feedback" at bounding box center [373, 13] width 435 height 31
click at [170, 5] on button "Accept" at bounding box center [163, 1] width 14 height 6
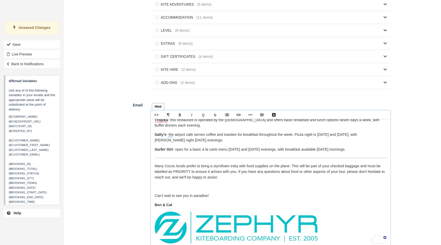
click at [238, 174] on p "Many Cocos locals prefer to bring a styrofoam esky with food supplies on the pl…" at bounding box center [271, 171] width 232 height 17
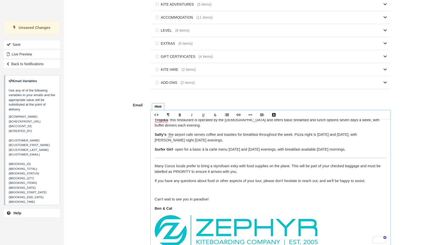
click at [160, 188] on div "Hi {$CUSTOMER_NAME}! We just want to inform you about the food options and incl…" at bounding box center [271, 183] width 240 height 128
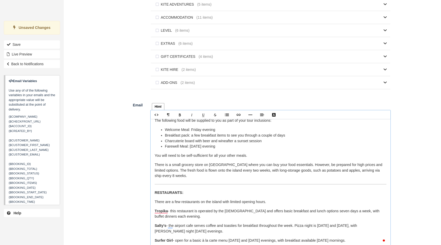
scroll to position [63, 0]
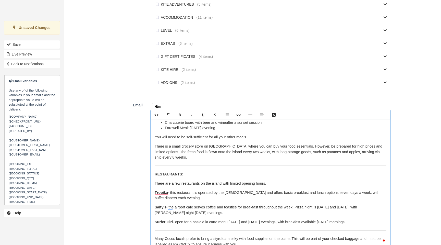
click at [206, 214] on p "Salty's - the airport cafe serves coffee and toasties for breakfast throughout …" at bounding box center [271, 209] width 232 height 11
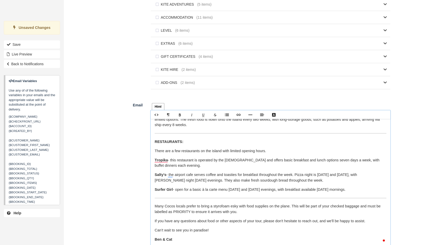
scroll to position [118, 0]
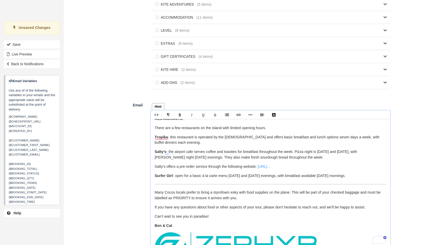
click at [198, 168] on p "﻿Salty's offers a pre-order service through the following website: ﻿ https://co…" at bounding box center [271, 167] width 232 height 6
click at [267, 168] on p "﻿Salty's offers a pre-order food service through the following website: ﻿ https…" at bounding box center [271, 167] width 232 height 6
drag, startPoint x: 268, startPoint y: 168, endPoint x: 165, endPoint y: 165, distance: 103.4
click at [167, 165] on div "Hi {$CUSTOMER_NAME}! We just want to inform you about the food options and incl…" at bounding box center [271, 183] width 240 height 128
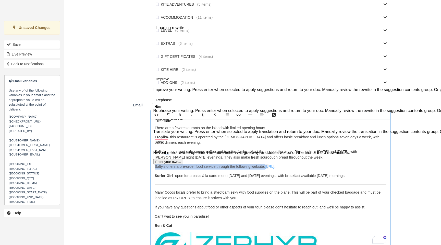
click at [148, 5] on button "See rewrite suggestions" at bounding box center [146, 2] width 4 height 4
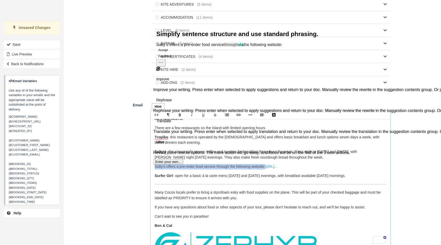
click at [167, 53] on button "Accept" at bounding box center [163, 50] width 14 height 6
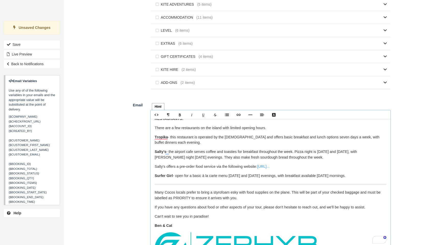
click at [344, 166] on p "Salty's offers a pre-order food service via the following website: ﻿ https://co…" at bounding box center [271, 167] width 232 height 6
click at [377, 165] on p "Salty's offers a pre-order food service via the following website: ﻿ https://co…" at bounding box center [271, 167] width 232 height 6
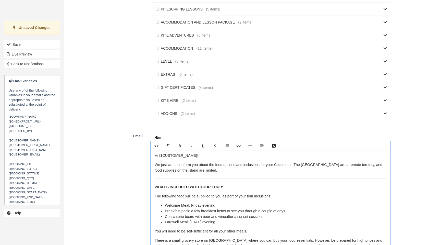
scroll to position [354, 0]
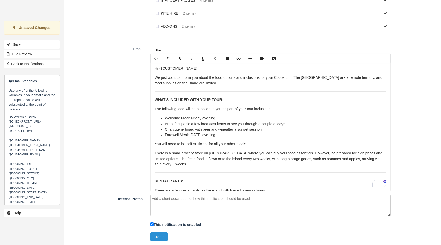
click at [162, 236] on button "Create" at bounding box center [158, 236] width 17 height 9
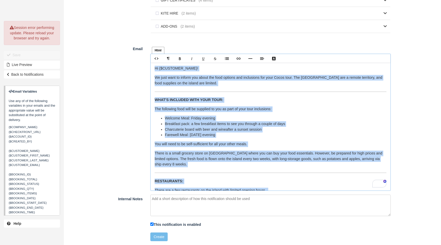
scroll to position [168, 0]
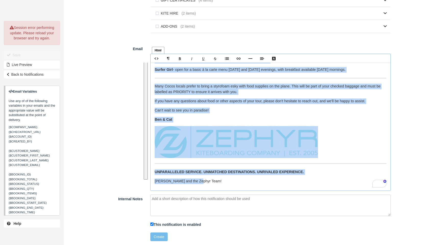
drag, startPoint x: 155, startPoint y: 68, endPoint x: 273, endPoint y: 208, distance: 182.4
copy div "Hi {$CUSTOMER_NAME}! We just want to inform you about the food options and incl…"
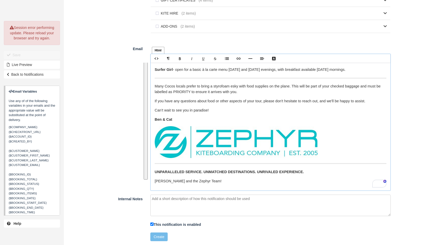
click at [108, 121] on div "Email Html Text Rich text editor Hi {$CUSTOMER_NAME}! We just want to inform yo…" at bounding box center [229, 117] width 331 height 146
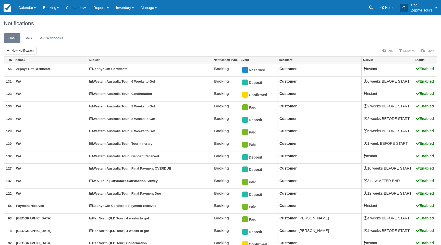
scroll to position [326, 0]
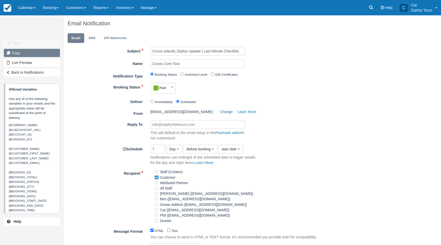
click at [27, 56] on link "Copy" at bounding box center [32, 53] width 56 height 8
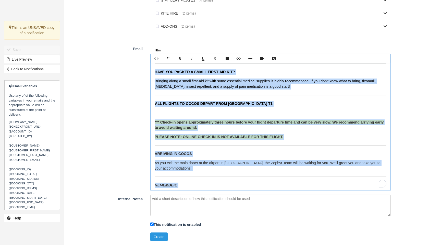
scroll to position [373, 0]
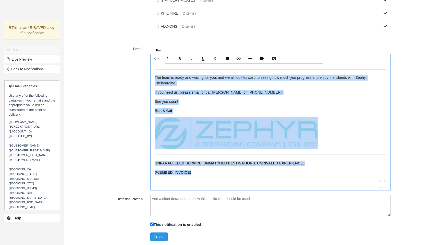
drag, startPoint x: 154, startPoint y: 69, endPoint x: 356, endPoint y: 208, distance: 245.0
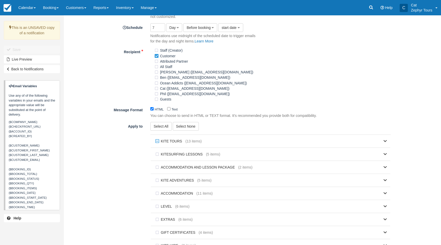
scroll to position [119, 0]
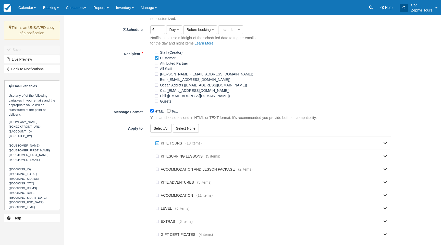
click at [162, 31] on input"] "6" at bounding box center [157, 29] width 15 height 9
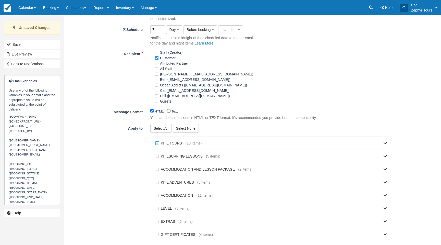
click at [162, 28] on input "7" at bounding box center [157, 29] width 15 height 9
click at [162, 28] on input "8" at bounding box center [157, 29] width 15 height 9
click at [162, 28] on input "9" at bounding box center [157, 29] width 15 height 9
type input "10"
click at [162, 28] on input "10" at bounding box center [157, 29] width 15 height 9
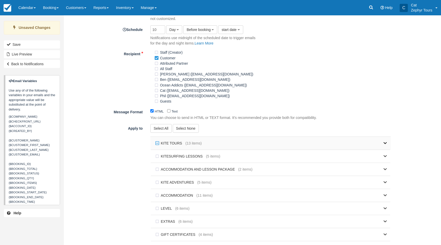
click at [386, 145] on icon at bounding box center [385, 143] width 3 height 4
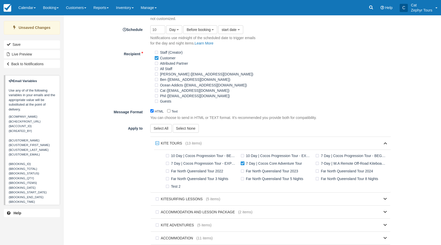
scroll to position [0, 0]
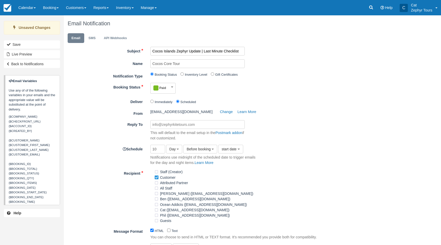
drag, startPoint x: 202, startPoint y: 51, endPoint x: 246, endPoint y: 53, distance: 43.2
click at [246, 53] on div "Cocos Islands Zephyr Update | Last Minute Checklist" at bounding box center [198, 51] width 102 height 9
drag, startPoint x: 227, startPoint y: 52, endPoint x: 150, endPoint y: 51, distance: 76.8
click at [150, 51] on div "Cocos Islands Zephyr Update | Food Inclusions" at bounding box center [198, 51] width 102 height 9
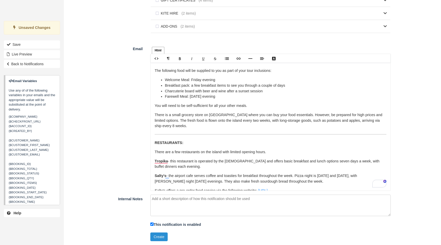
type input "Zephyr | Core Tour Food Inclusions & Options"
click at [162, 234] on button "Create" at bounding box center [158, 236] width 17 height 9
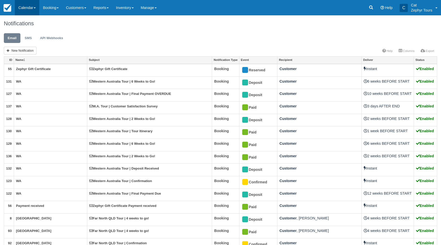
click at [32, 9] on link "Calendar" at bounding box center [27, 7] width 25 height 15
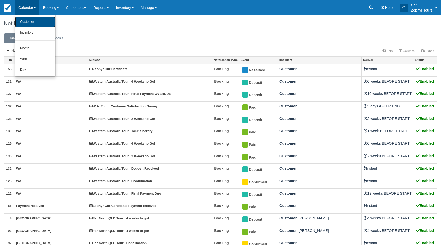
click at [33, 23] on link "Customer" at bounding box center [35, 22] width 40 height 11
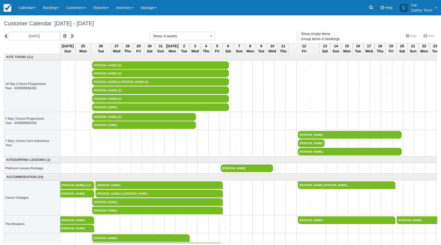
select select
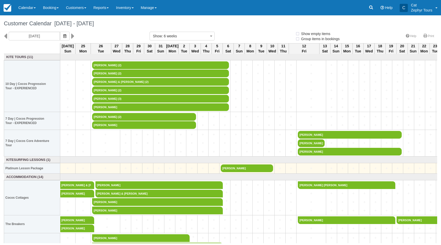
select select
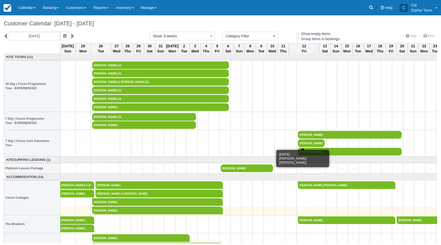
click at [297, 207] on td "+" at bounding box center [311, 210] width 29 height 9
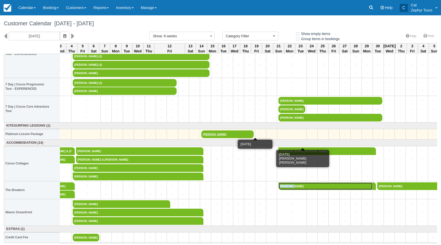
scroll to position [34, 0]
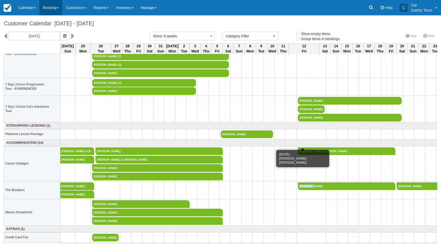
click at [58, 10] on link "Booking" at bounding box center [50, 7] width 23 height 15
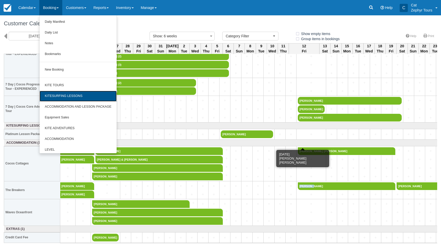
click at [66, 98] on link "KITESURFING LESSONS" at bounding box center [78, 96] width 77 height 11
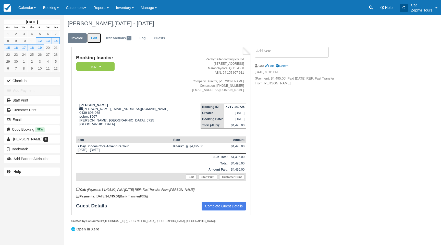
click at [94, 37] on link "Edit" at bounding box center [94, 38] width 14 height 10
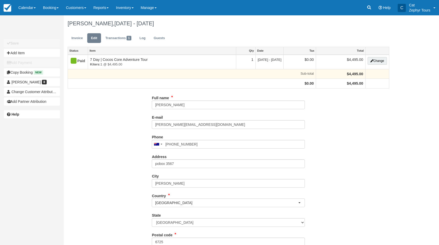
type input "0439 696 968"
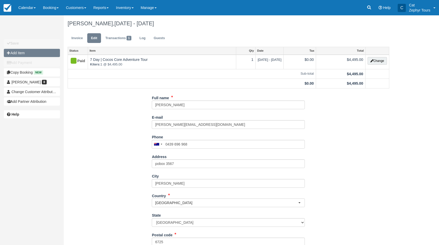
click at [18, 55] on button "Add Item" at bounding box center [32, 53] width 56 height 8
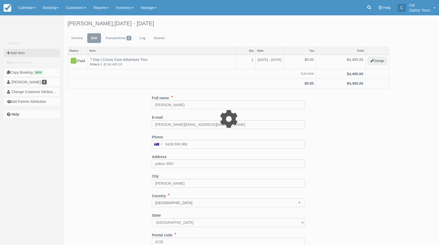
type input "0.00"
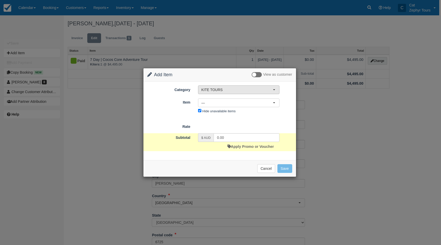
click at [237, 89] on span "KITE TOURS" at bounding box center [236, 89] width 71 height 5
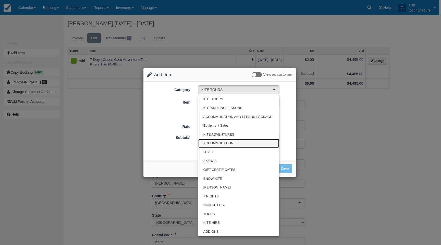
click at [222, 142] on span "ACCOMMODATION" at bounding box center [218, 143] width 30 height 5
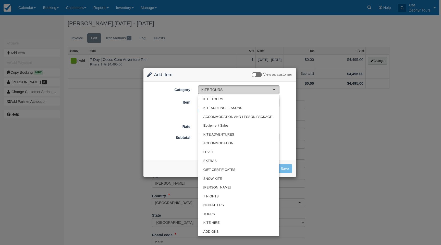
select select "17"
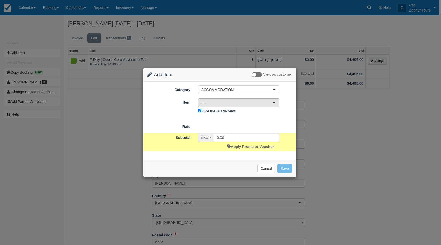
click at [235, 103] on span "—" at bounding box center [236, 102] width 71 height 5
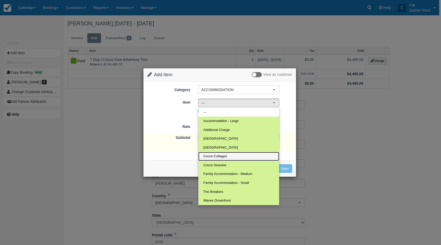
click at [225, 154] on span "Cocos Cottages" at bounding box center [215, 156] width 24 height 5
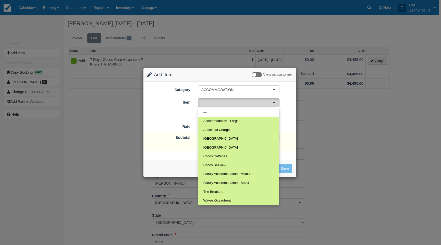
select select "106"
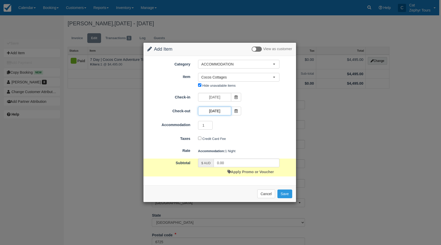
click at [214, 111] on input "13/09/25" at bounding box center [214, 110] width 33 height 9
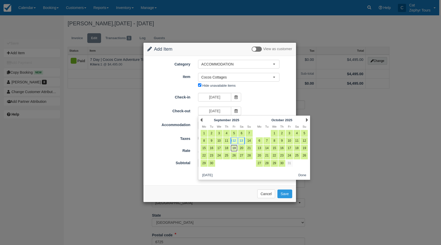
click at [235, 148] on link "19" at bounding box center [234, 147] width 7 height 7
type input "19/09/25"
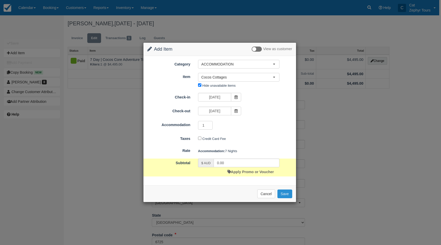
click at [284, 195] on button "Save" at bounding box center [285, 193] width 15 height 9
checkbox input "false"
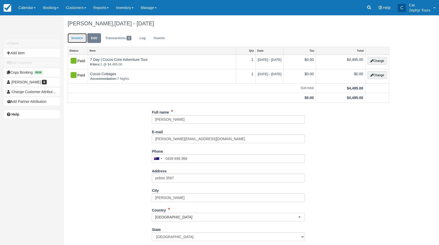
click at [77, 38] on link "Invoice" at bounding box center [77, 38] width 19 height 10
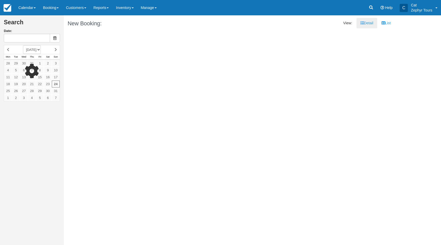
type input "[DATE]"
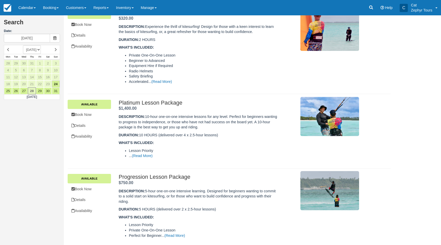
scroll to position [151, 0]
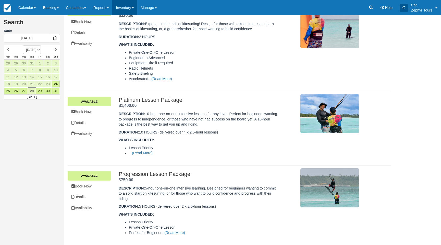
click at [137, 8] on link "Inventory" at bounding box center [124, 7] width 25 height 15
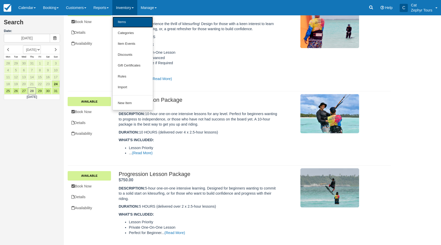
click at [131, 23] on link "Items" at bounding box center [133, 22] width 40 height 11
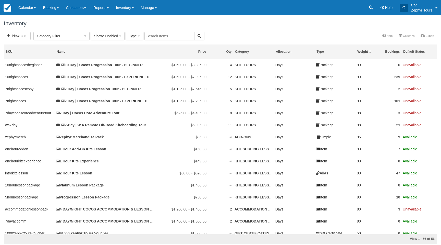
select select
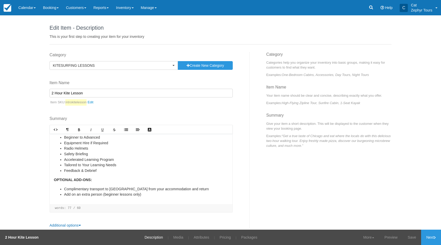
scroll to position [6, 0]
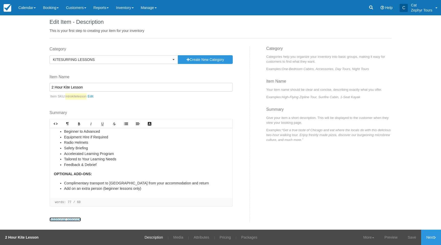
click at [80, 219] on icon at bounding box center [80, 219] width 2 height 4
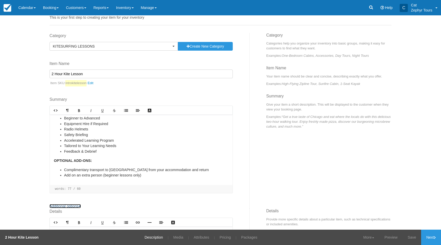
scroll to position [0, 0]
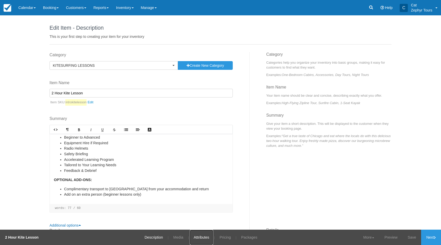
click at [203, 237] on link "Attributes" at bounding box center [201, 236] width 23 height 15
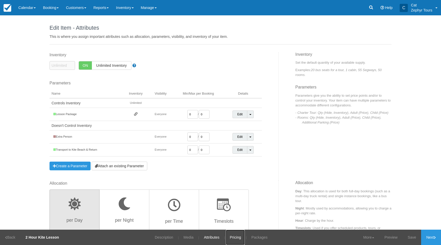
click at [236, 239] on link "Pricing" at bounding box center [235, 236] width 19 height 15
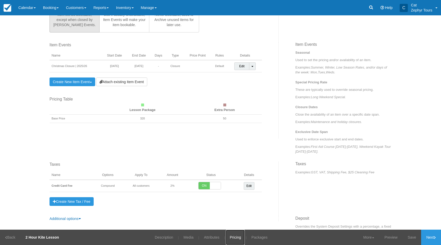
scroll to position [194, 0]
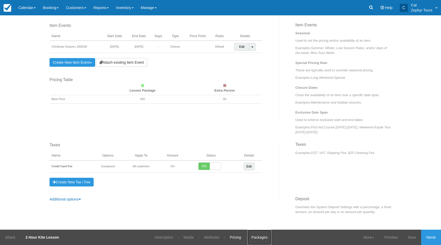
click at [266, 239] on link "Packages" at bounding box center [260, 236] width 24 height 15
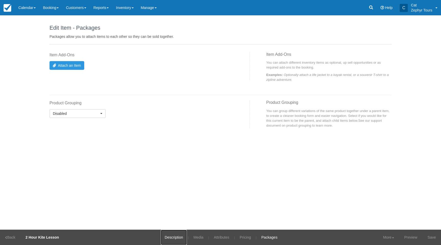
click at [177, 237] on link "Description" at bounding box center [174, 236] width 26 height 15
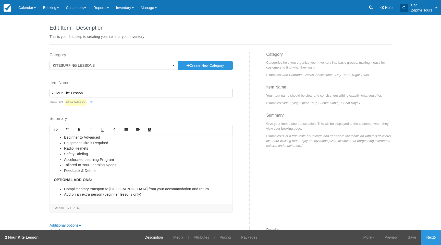
click at [51, 93] on input "2 Hour Kite Lesson" at bounding box center [141, 93] width 183 height 9
type input "Cocos - 2 Hour Kite Lesson"
click at [411, 237] on link "Save" at bounding box center [412, 236] width 19 height 15
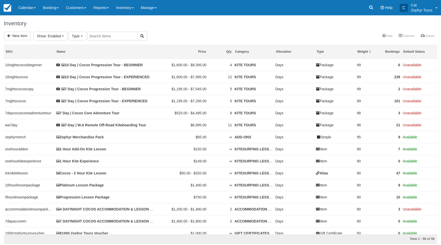
select select
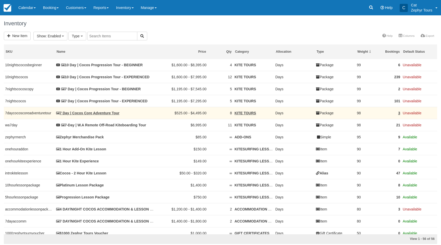
select select
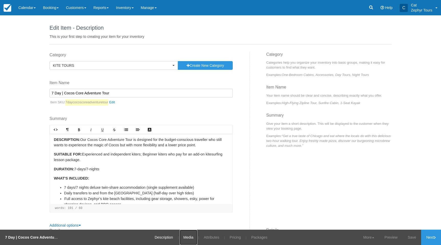
click at [192, 240] on link "Media" at bounding box center [189, 236] width 18 height 15
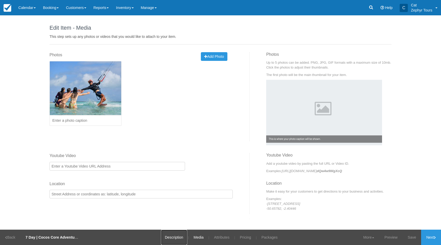
click at [173, 237] on link "Description" at bounding box center [174, 236] width 26 height 15
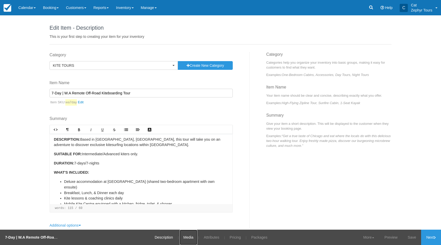
click at [185, 238] on link "Media" at bounding box center [189, 236] width 18 height 15
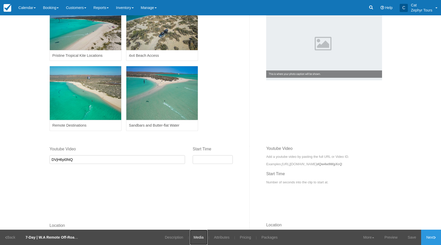
scroll to position [82, 0]
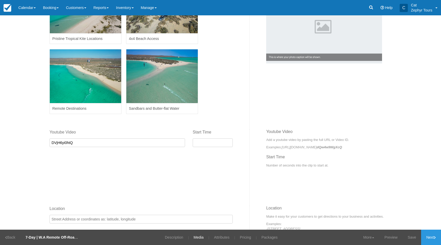
drag, startPoint x: 83, startPoint y: 143, endPoint x: 33, endPoint y: 139, distance: 49.9
click at [33, 139] on div "Edit Item - Description This is your first step to creating your item for your …" at bounding box center [220, 122] width 441 height 214
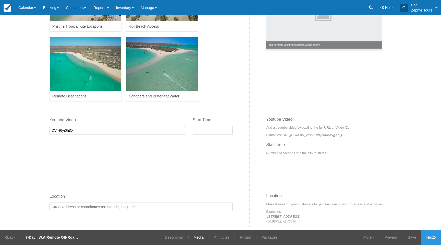
scroll to position [96, 0]
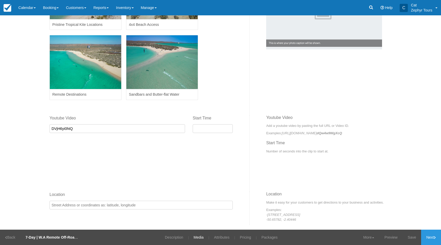
paste input "https://www.youtube.com/watch?v=Hgfd_pXLM5M"
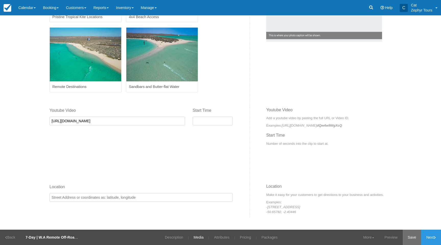
type input "https://www.youtube.com/watch?v=Hgfd_pXLM5M"
click at [408, 237] on link "Save" at bounding box center [412, 236] width 19 height 15
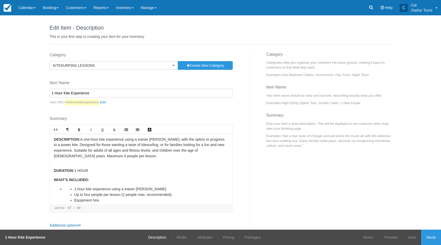
click at [52, 93] on input "1 Hour Kite Experience" at bounding box center [141, 93] width 183 height 9
type input "Cocos - 1 Hour Kite Experience"
click at [427, 234] on link "Next" at bounding box center [431, 236] width 20 height 15
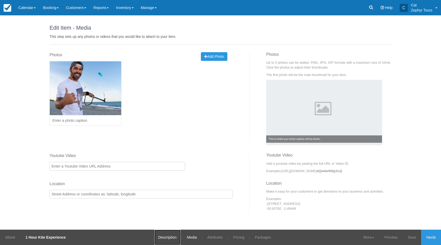
click at [174, 236] on link "Description" at bounding box center [167, 236] width 26 height 15
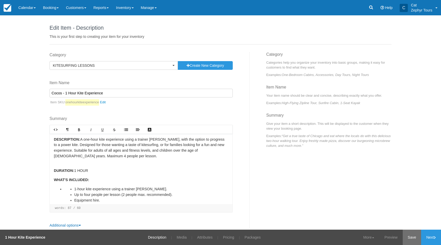
click at [410, 238] on link "Save" at bounding box center [412, 236] width 19 height 15
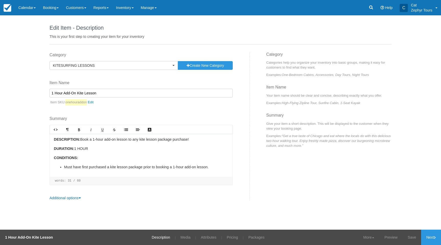
drag, startPoint x: 53, startPoint y: 93, endPoint x: 69, endPoint y: 99, distance: 17.8
click at [53, 93] on input "1 Hour Add-On Kite Lesson" at bounding box center [141, 93] width 183 height 9
type input "Cocos - 1 Hour Add-On Kite Lesson"
click at [430, 237] on link "Next" at bounding box center [431, 236] width 20 height 15
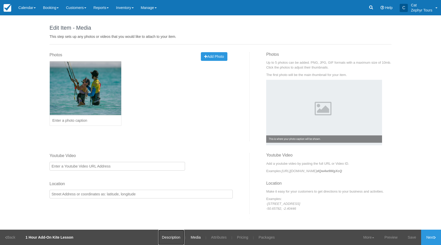
click at [171, 236] on link "Description" at bounding box center [171, 236] width 26 height 15
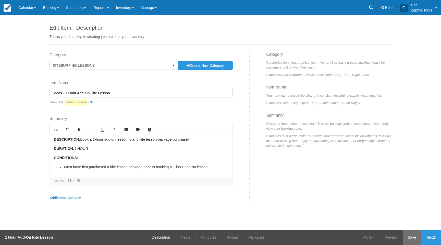
click at [412, 236] on link "Save" at bounding box center [412, 236] width 19 height 15
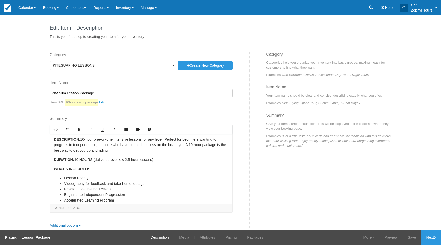
click at [52, 94] on input "Platinum Lesson Package" at bounding box center [141, 93] width 183 height 9
type input "Cocos - Platinum Lesson Package"
click at [413, 237] on link "Save" at bounding box center [412, 236] width 19 height 15
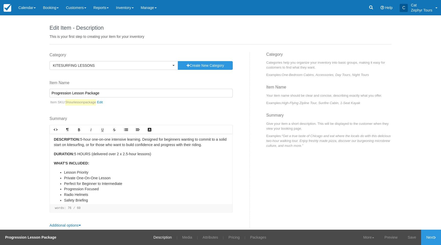
click at [51, 93] on input "Progression Lesson Package" at bounding box center [141, 93] width 183 height 9
type input "Cocos - Progression Lesson Package"
click at [433, 242] on link "Next" at bounding box center [431, 236] width 20 height 15
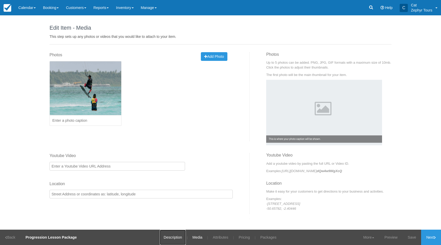
drag, startPoint x: 172, startPoint y: 239, endPoint x: 175, endPoint y: 239, distance: 2.8
click at [172, 239] on link "Description" at bounding box center [173, 236] width 26 height 15
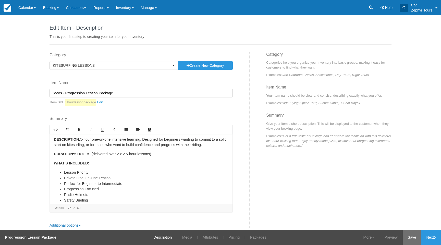
click at [415, 237] on link "Save" at bounding box center [412, 236] width 19 height 15
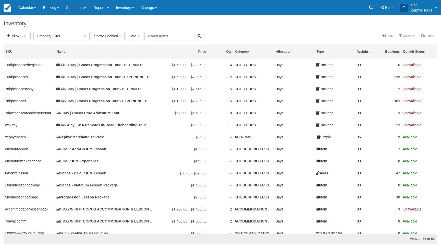
select select
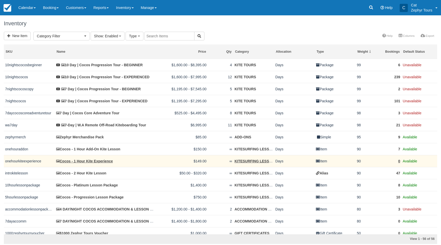
scroll to position [0, 0]
